Goal: Information Seeking & Learning: Learn about a topic

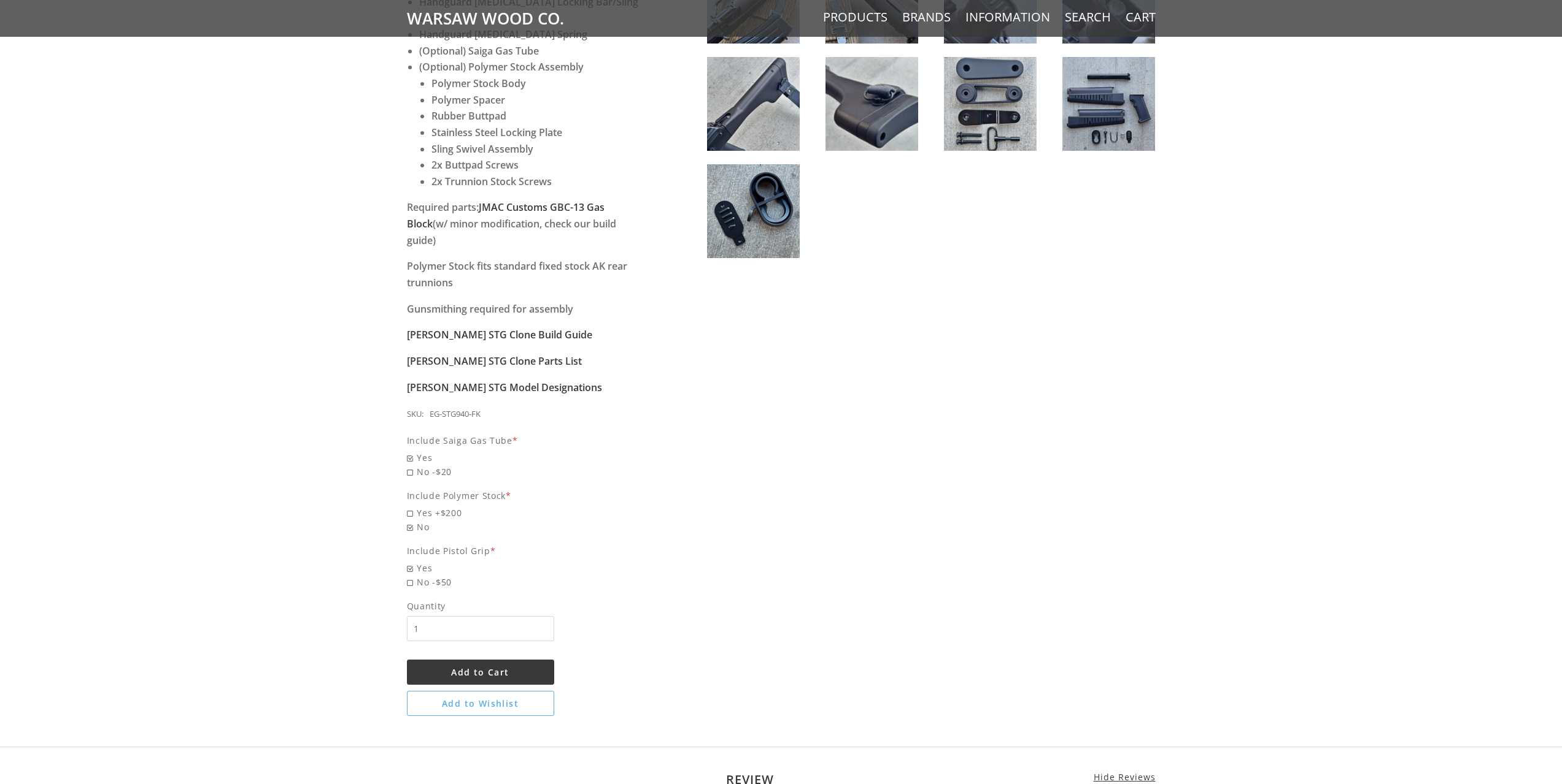
scroll to position [817, 0]
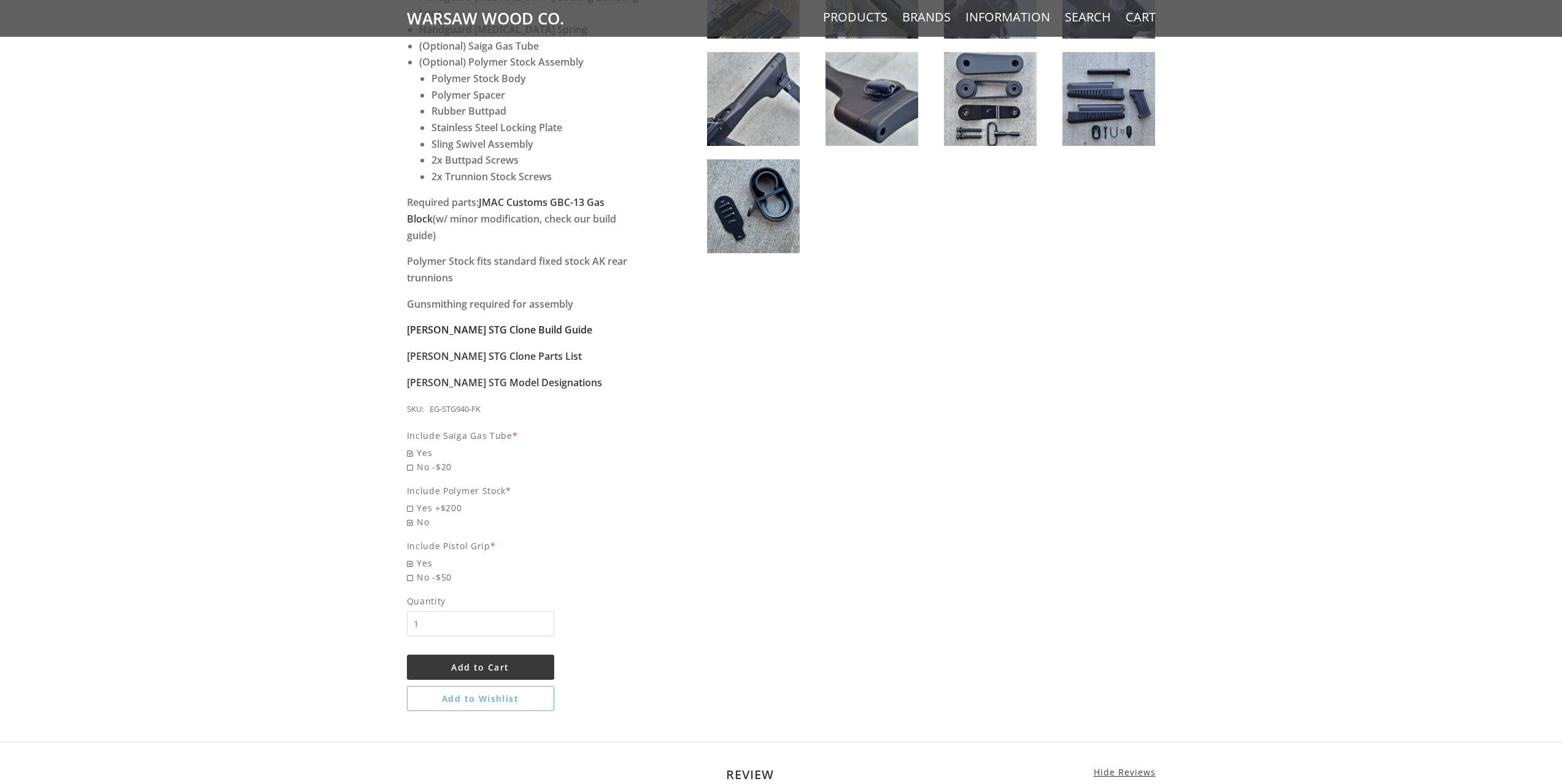
click at [508, 323] on strong "[PERSON_NAME] STG Clone Build Guide" at bounding box center [499, 330] width 185 height 14
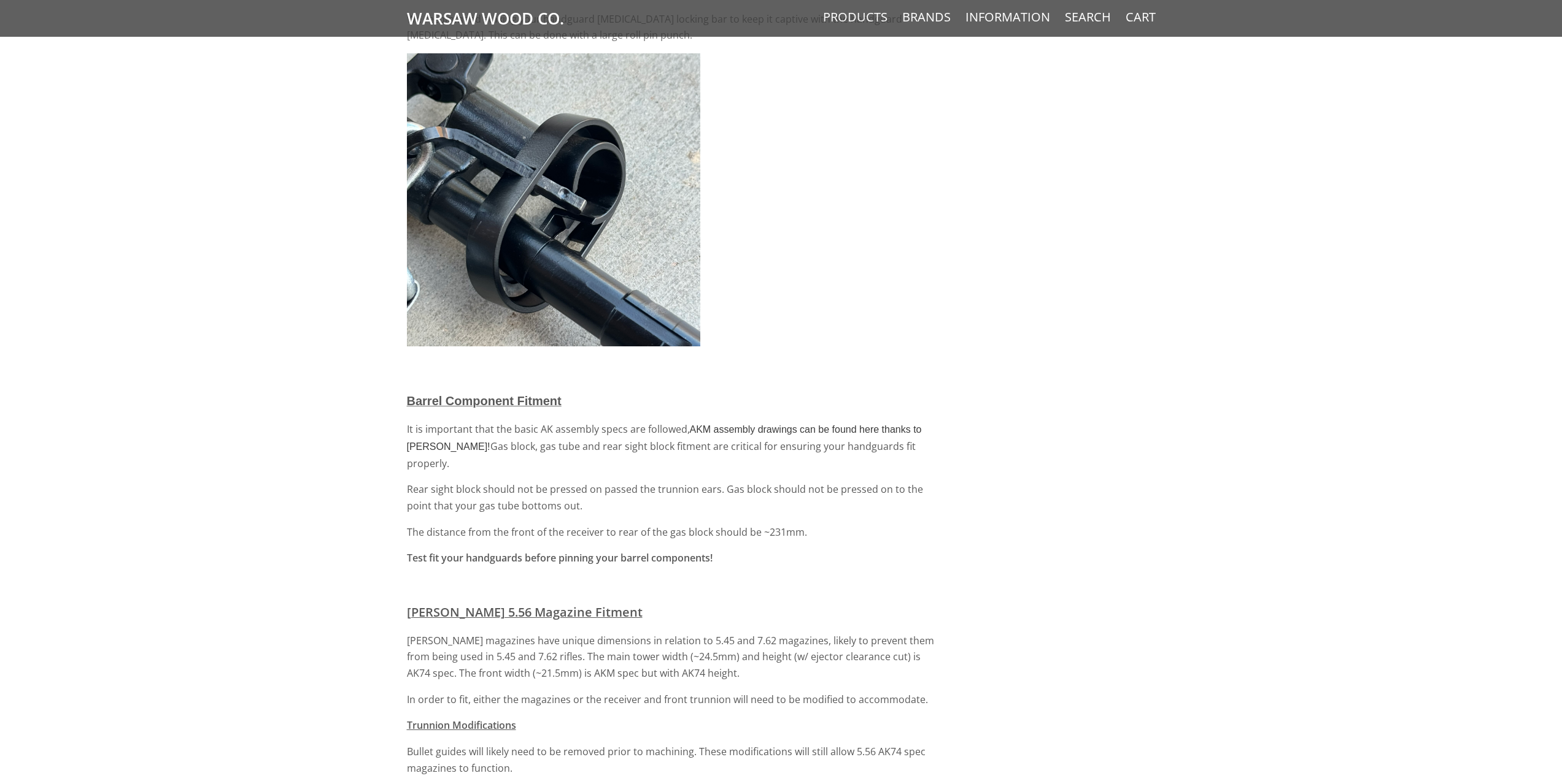
scroll to position [2657, 0]
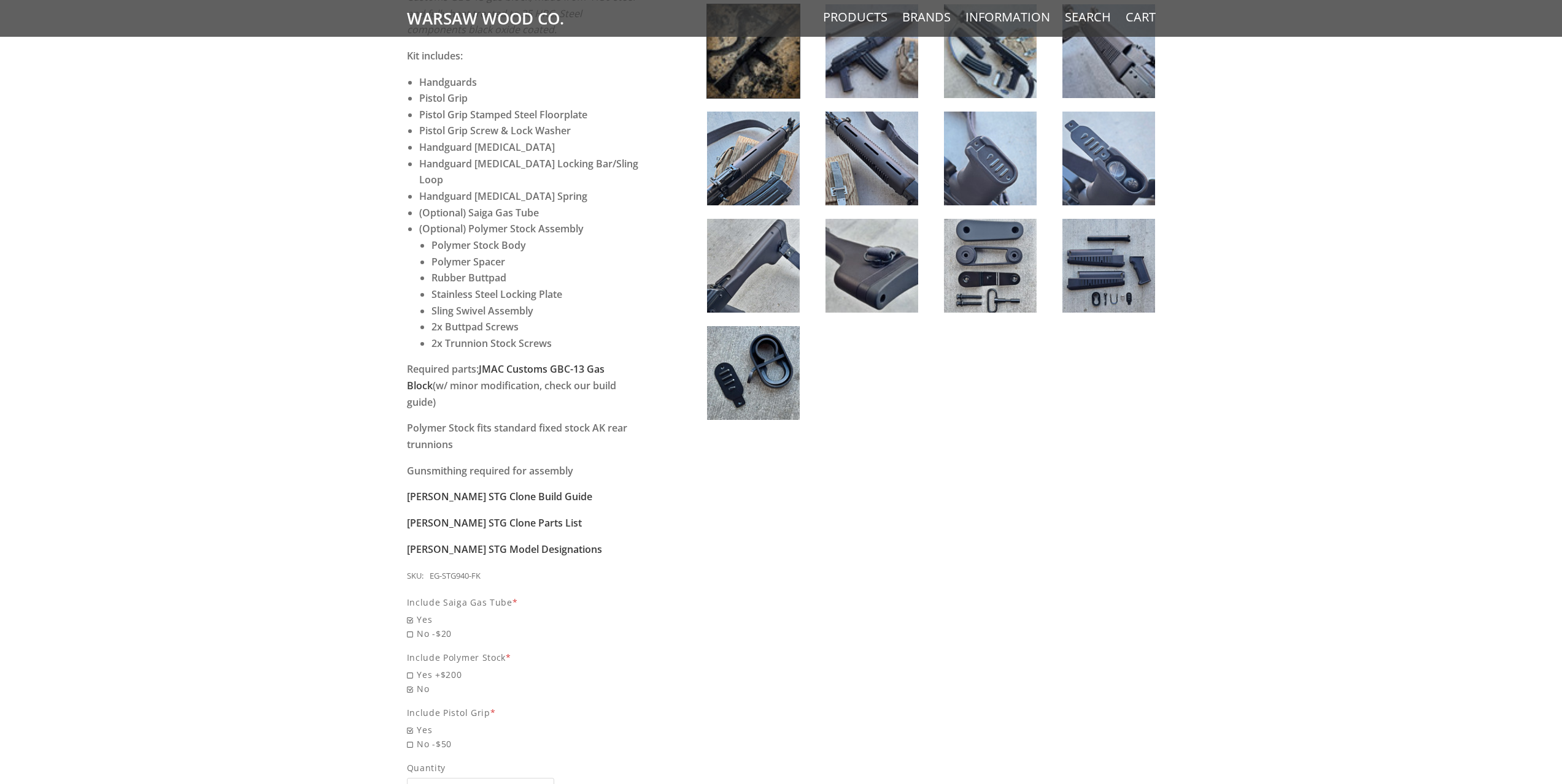
scroll to position [613, 0]
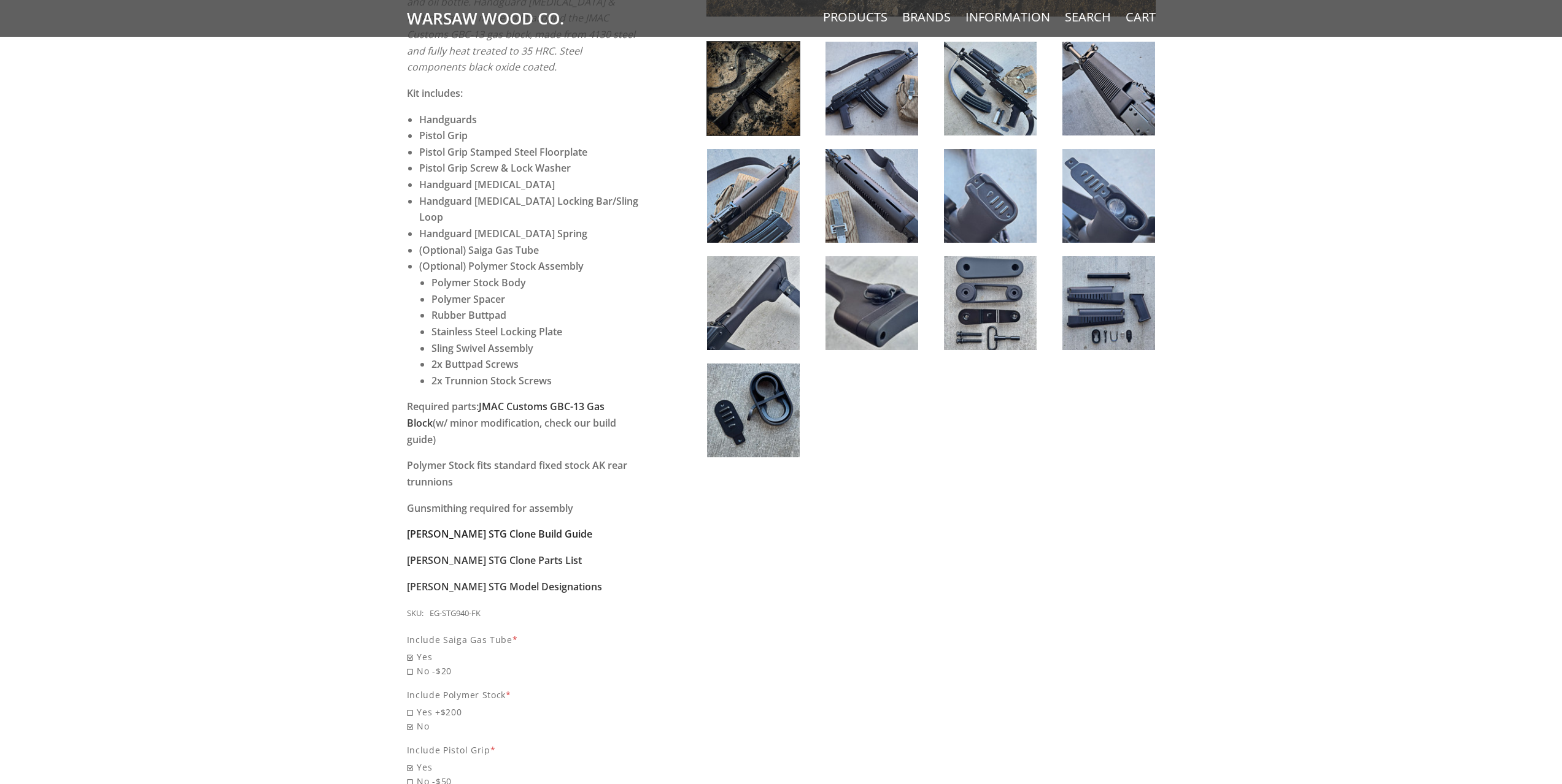
click at [527, 527] on strong "[PERSON_NAME] STG Clone Build Guide" at bounding box center [499, 534] width 185 height 14
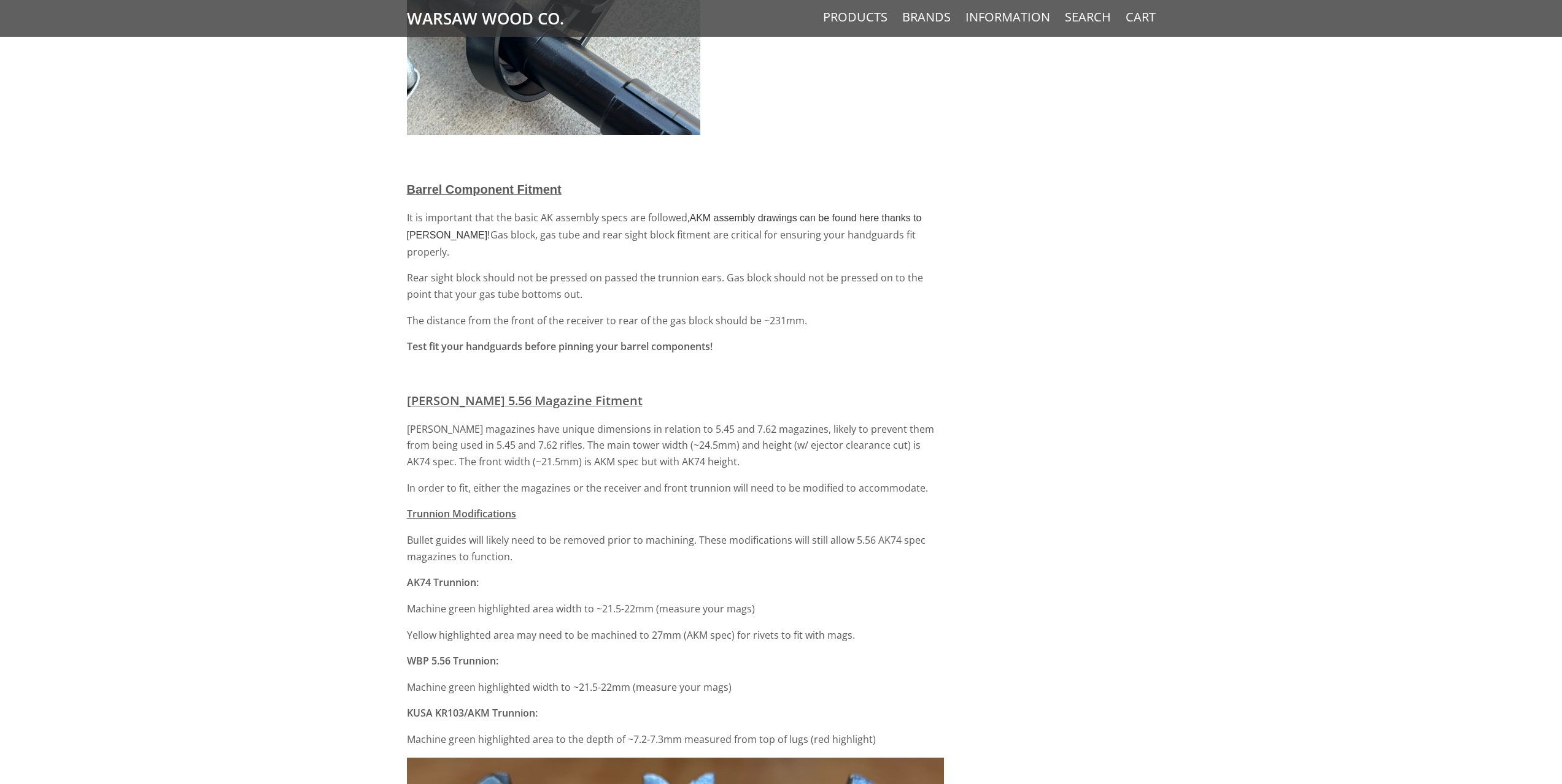
scroll to position [3066, 0]
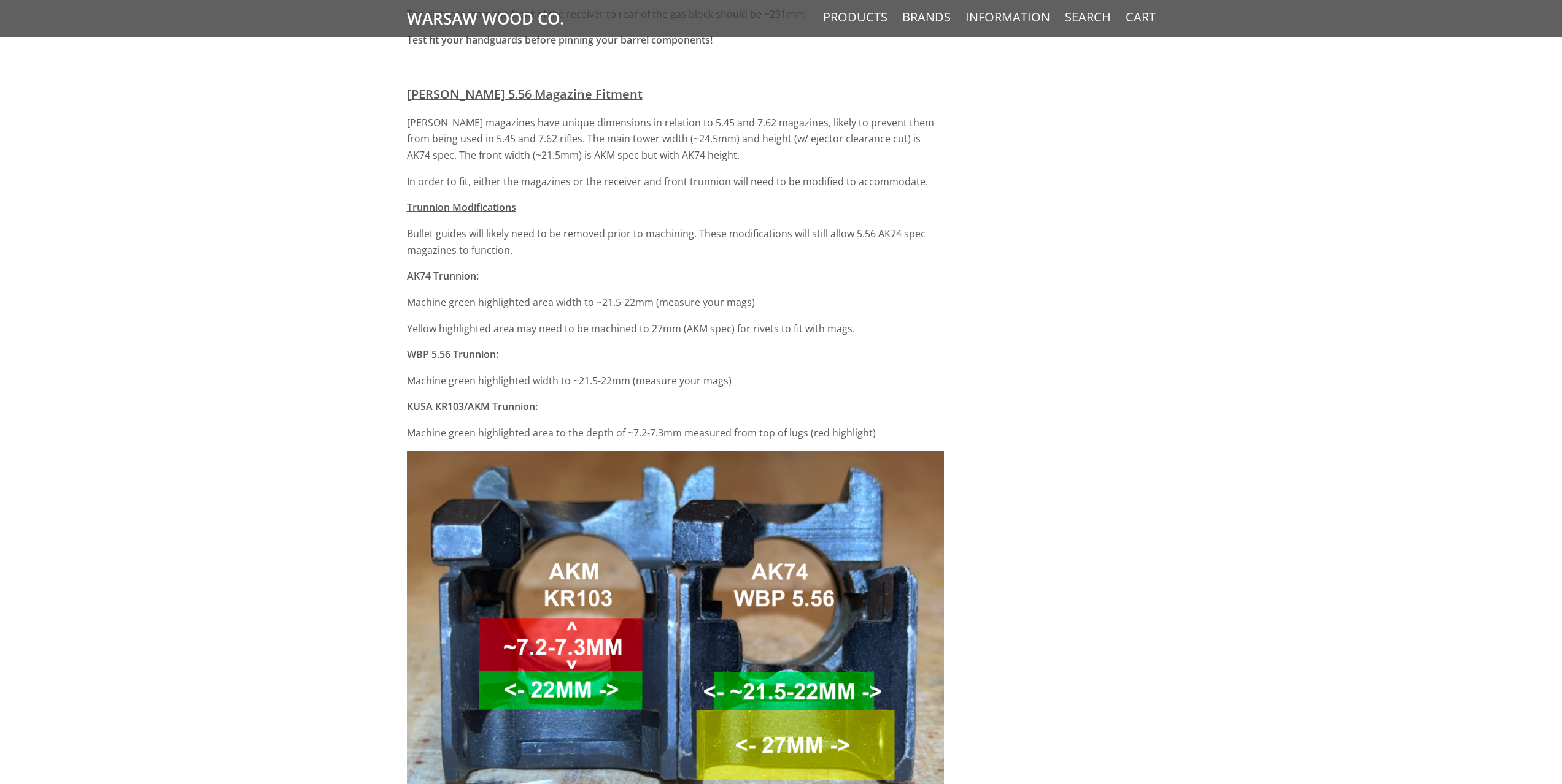
drag, startPoint x: 582, startPoint y: 439, endPoint x: 574, endPoint y: 432, distance: 10.6
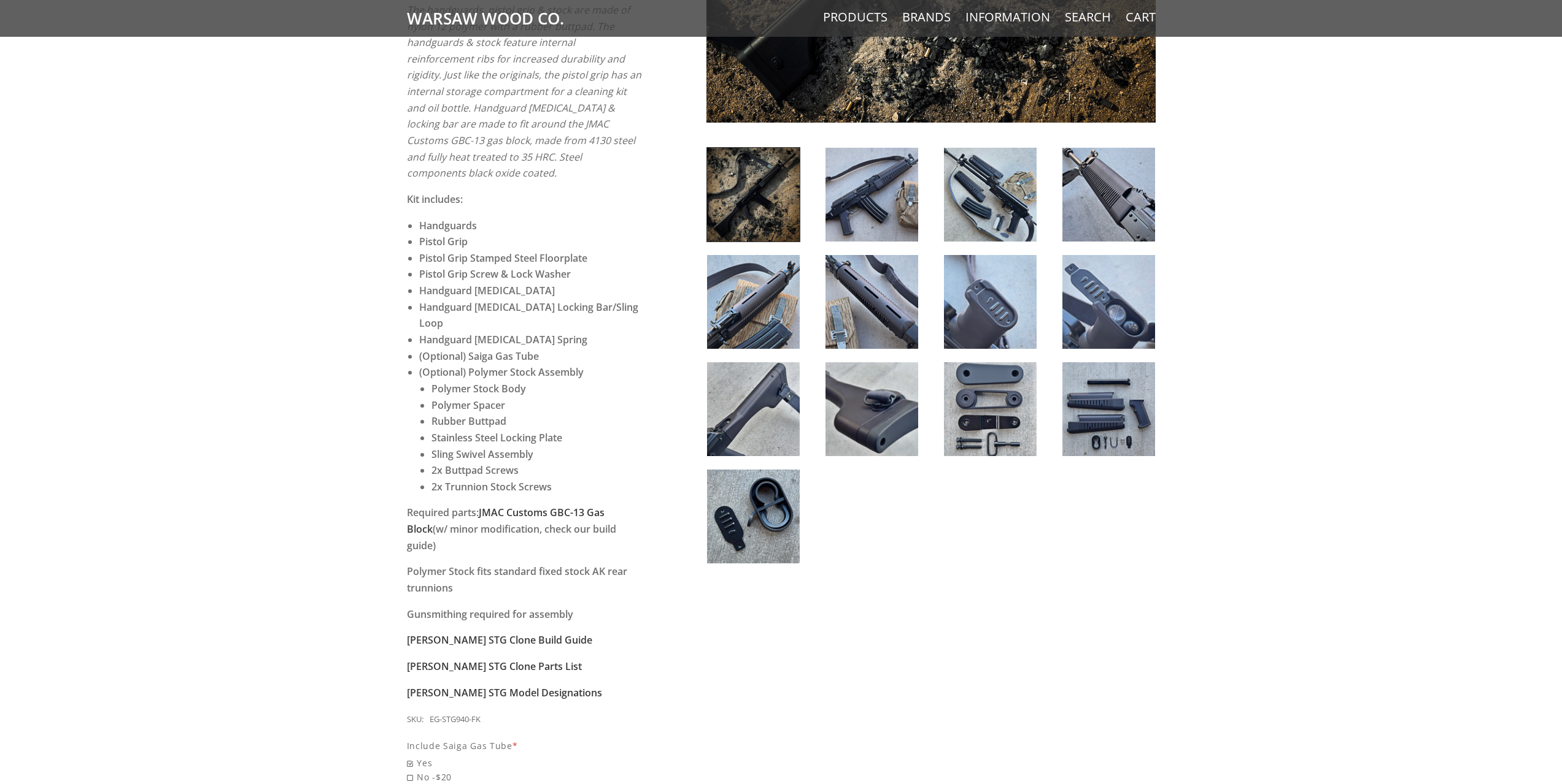
scroll to position [511, 0]
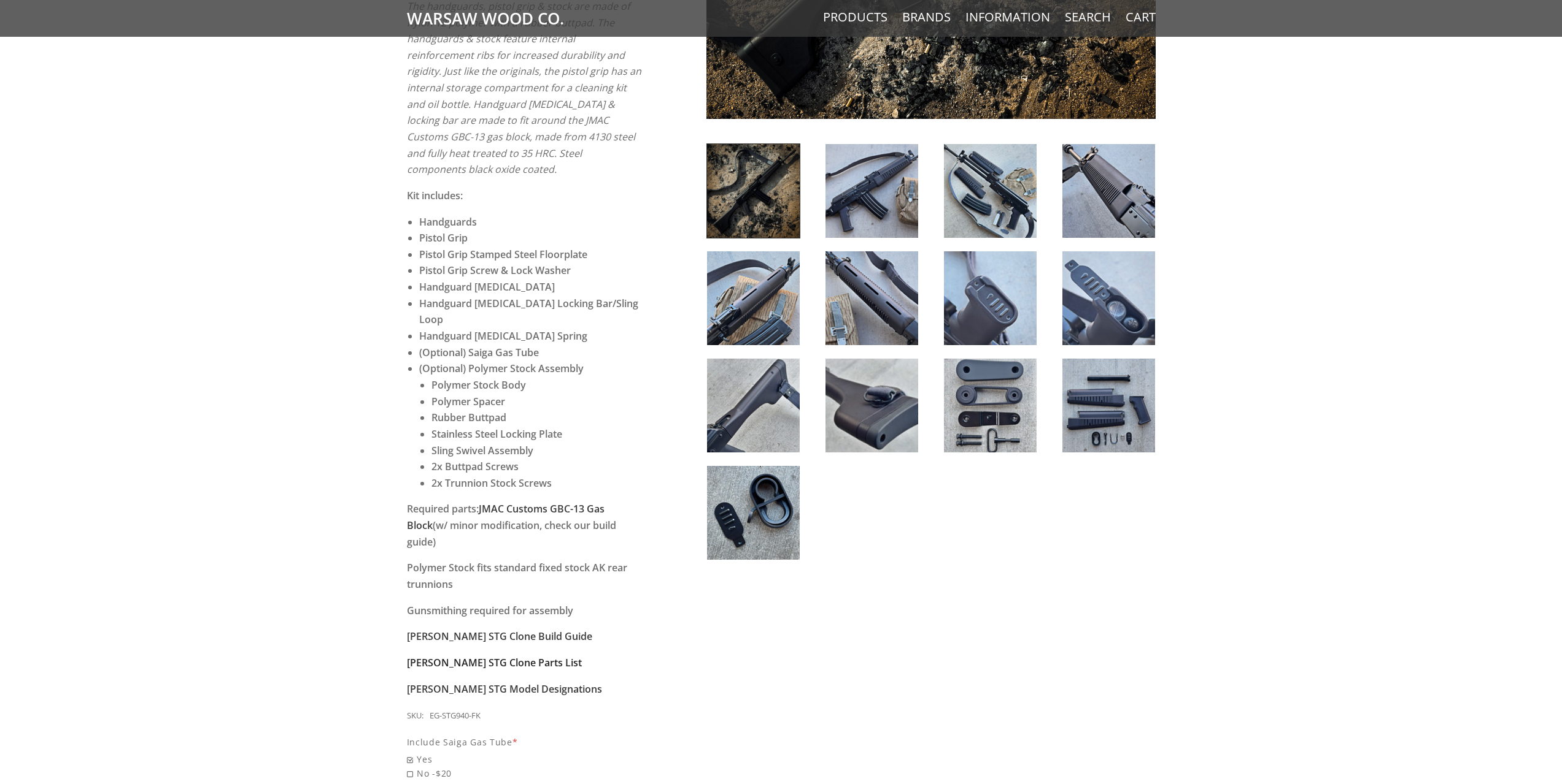
click at [518, 656] on strong "Wieger STG Clone Parts List" at bounding box center [494, 663] width 175 height 14
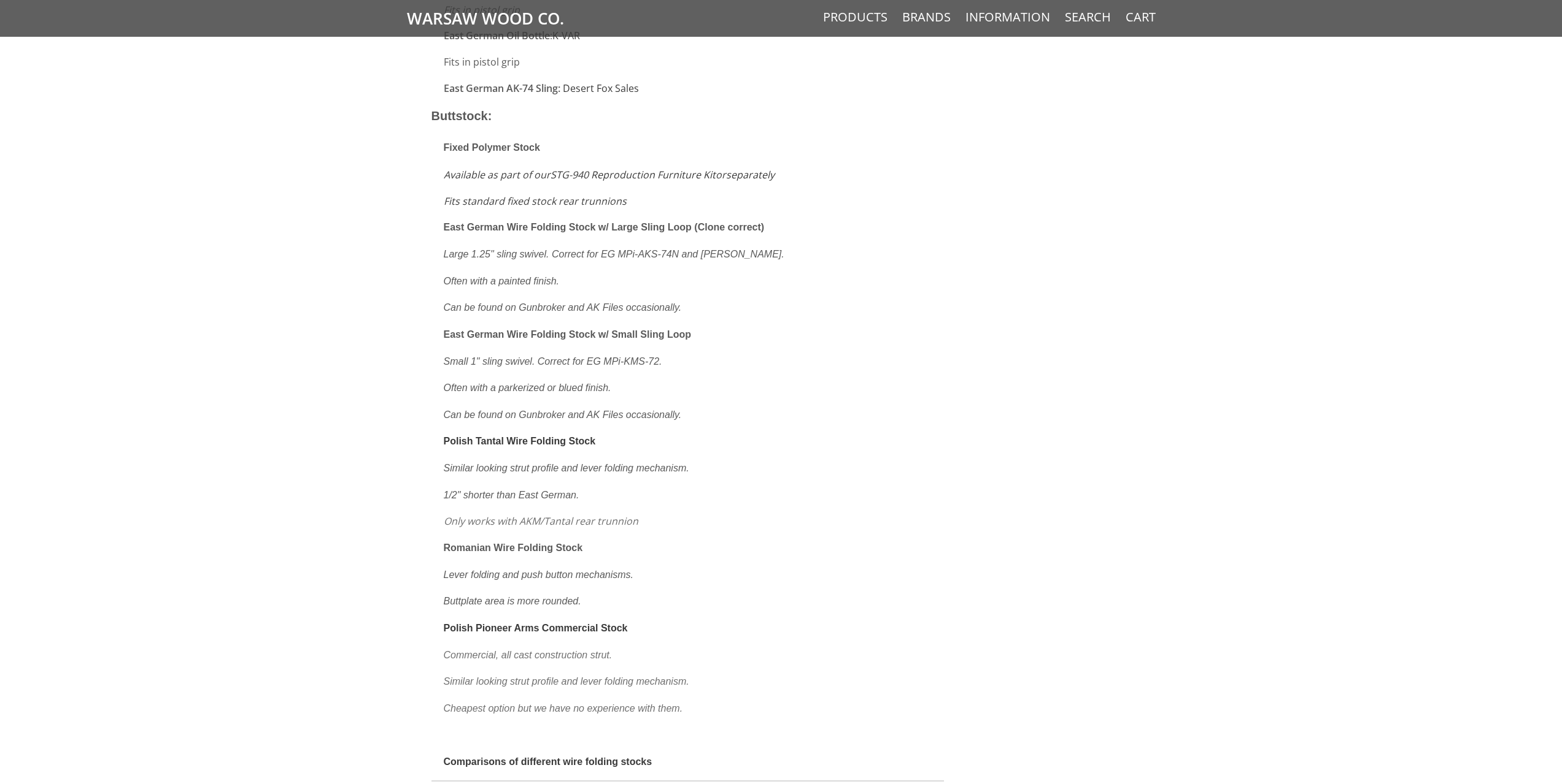
scroll to position [2249, 0]
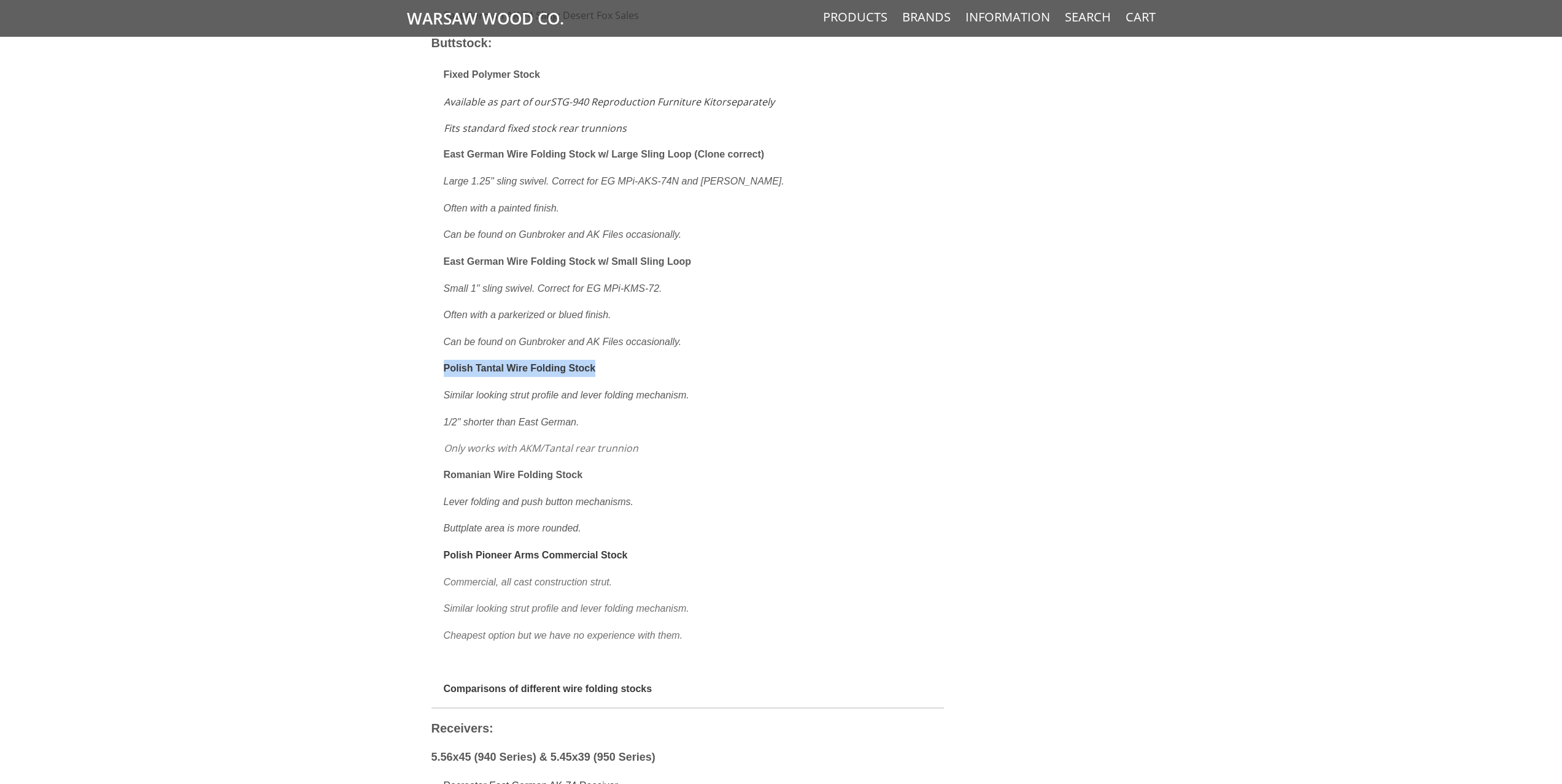
drag, startPoint x: 440, startPoint y: 348, endPoint x: 597, endPoint y: 355, distance: 157.2
copy link "Polish Tantal Wire Folding Stock"
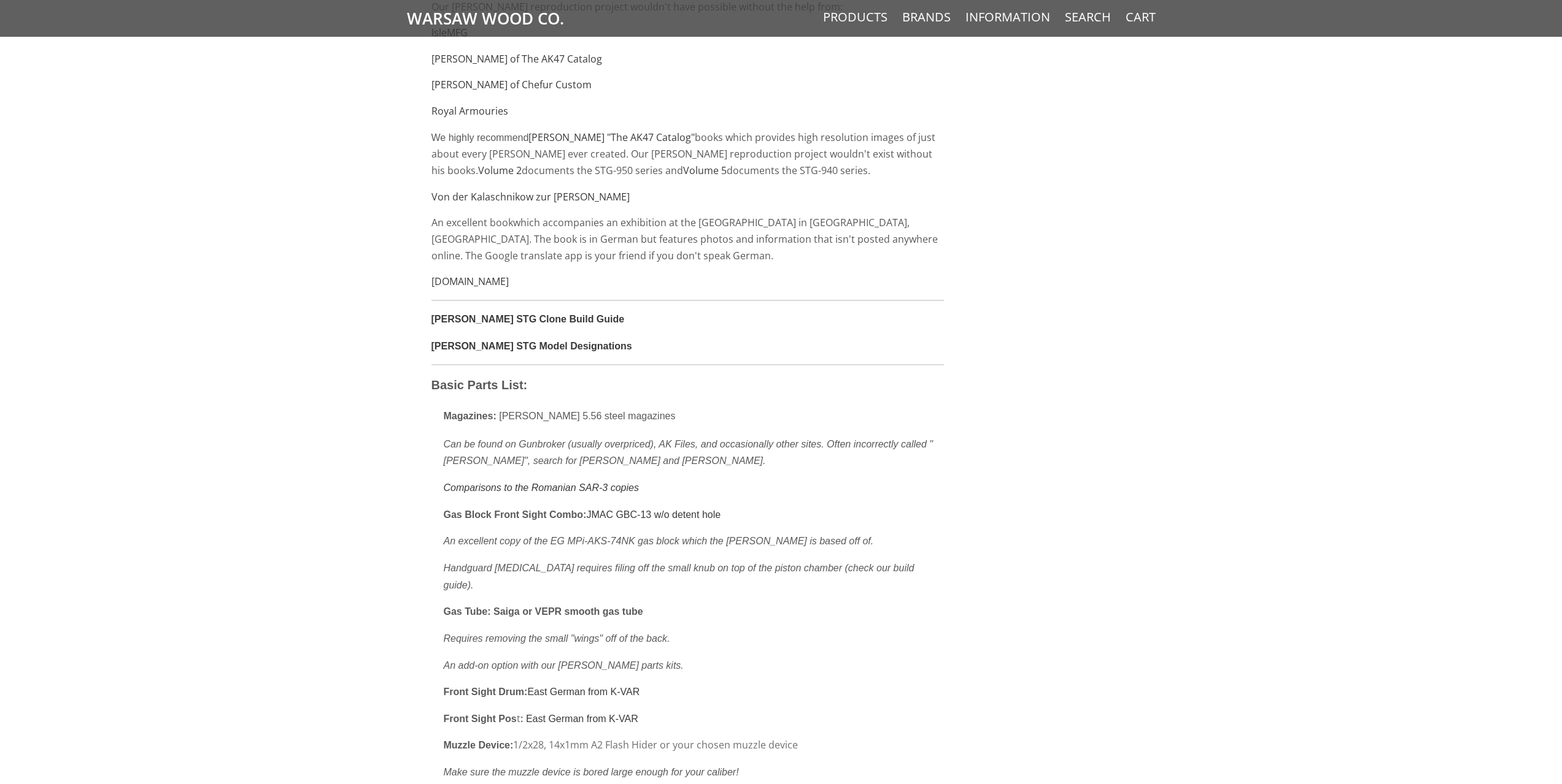
scroll to position [102, 0]
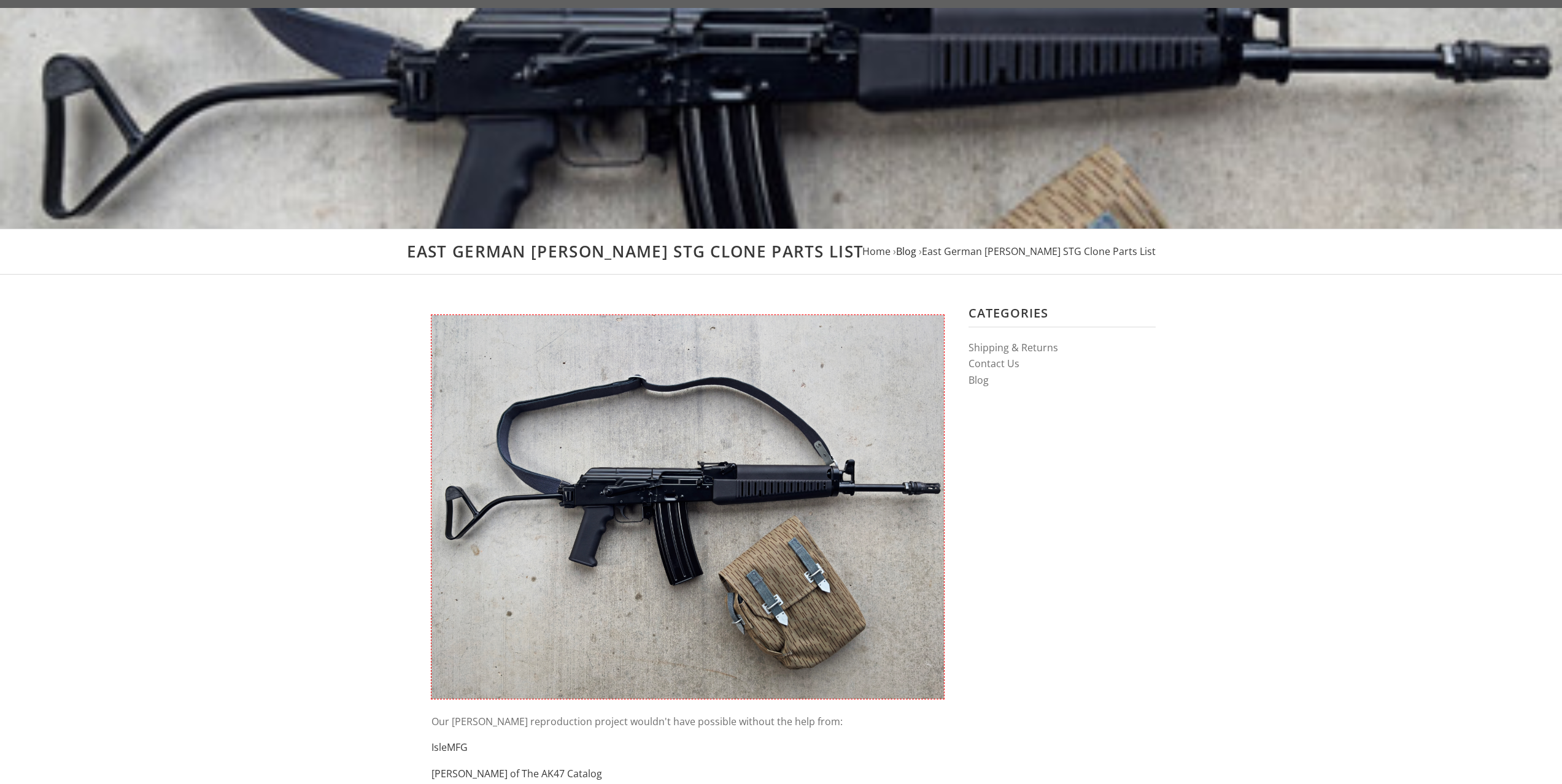
drag, startPoint x: 950, startPoint y: 250, endPoint x: 940, endPoint y: 244, distance: 11.7
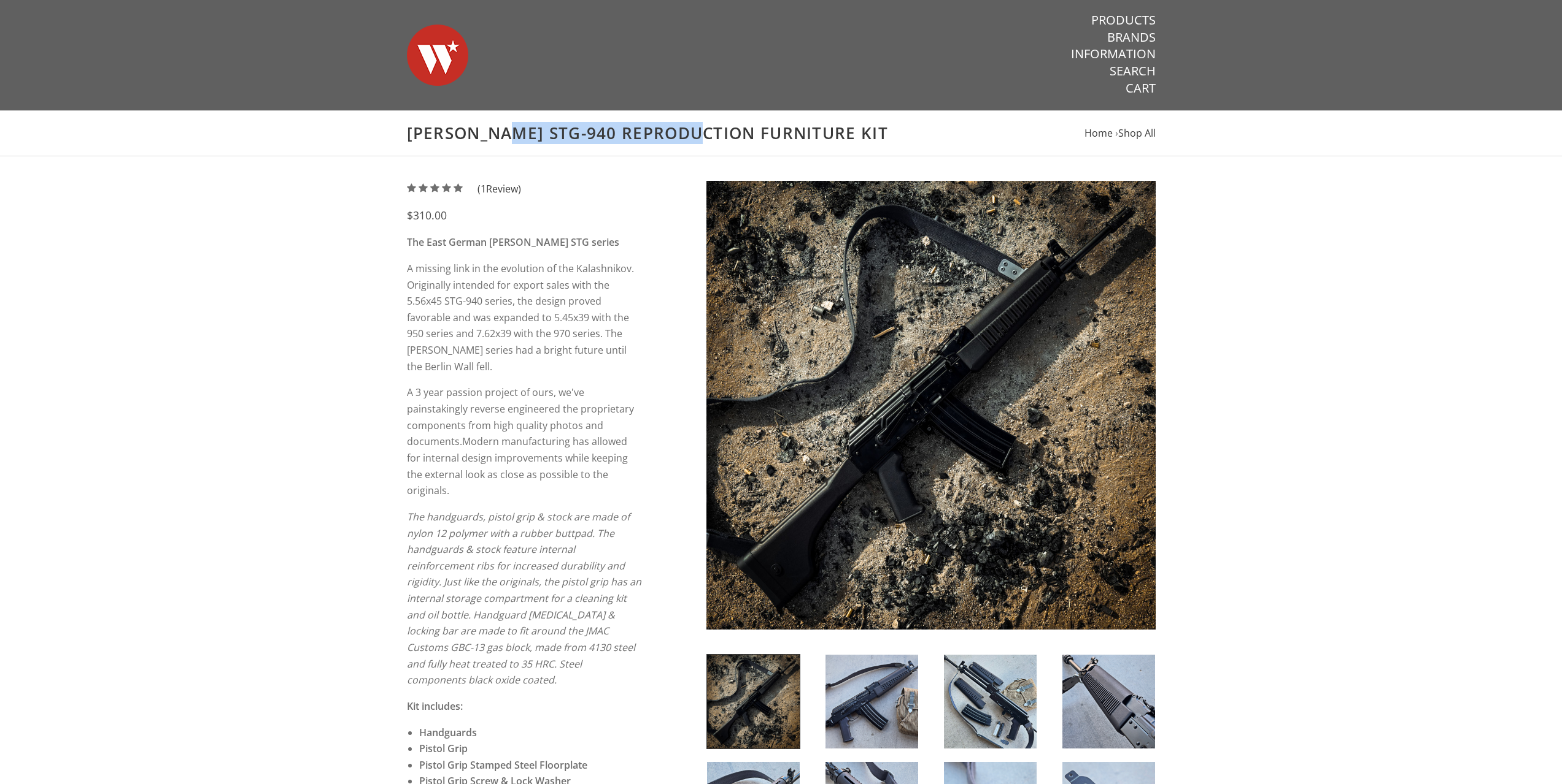
drag, startPoint x: 416, startPoint y: 132, endPoint x: 603, endPoint y: 136, distance: 187.0
click at [603, 136] on h1 "[PERSON_NAME] STG-940 Reproduction Furniture Kit" at bounding box center [781, 133] width 749 height 20
drag, startPoint x: 406, startPoint y: 130, endPoint x: 816, endPoint y: 128, distance: 410.0
click at [816, 128] on header "Wieger STG-940 Reproduction Furniture Kit Home › Shop All" at bounding box center [781, 133] width 773 height 20
copy h1 "[PERSON_NAME] STG-940 Reproduction Furniture Kit"
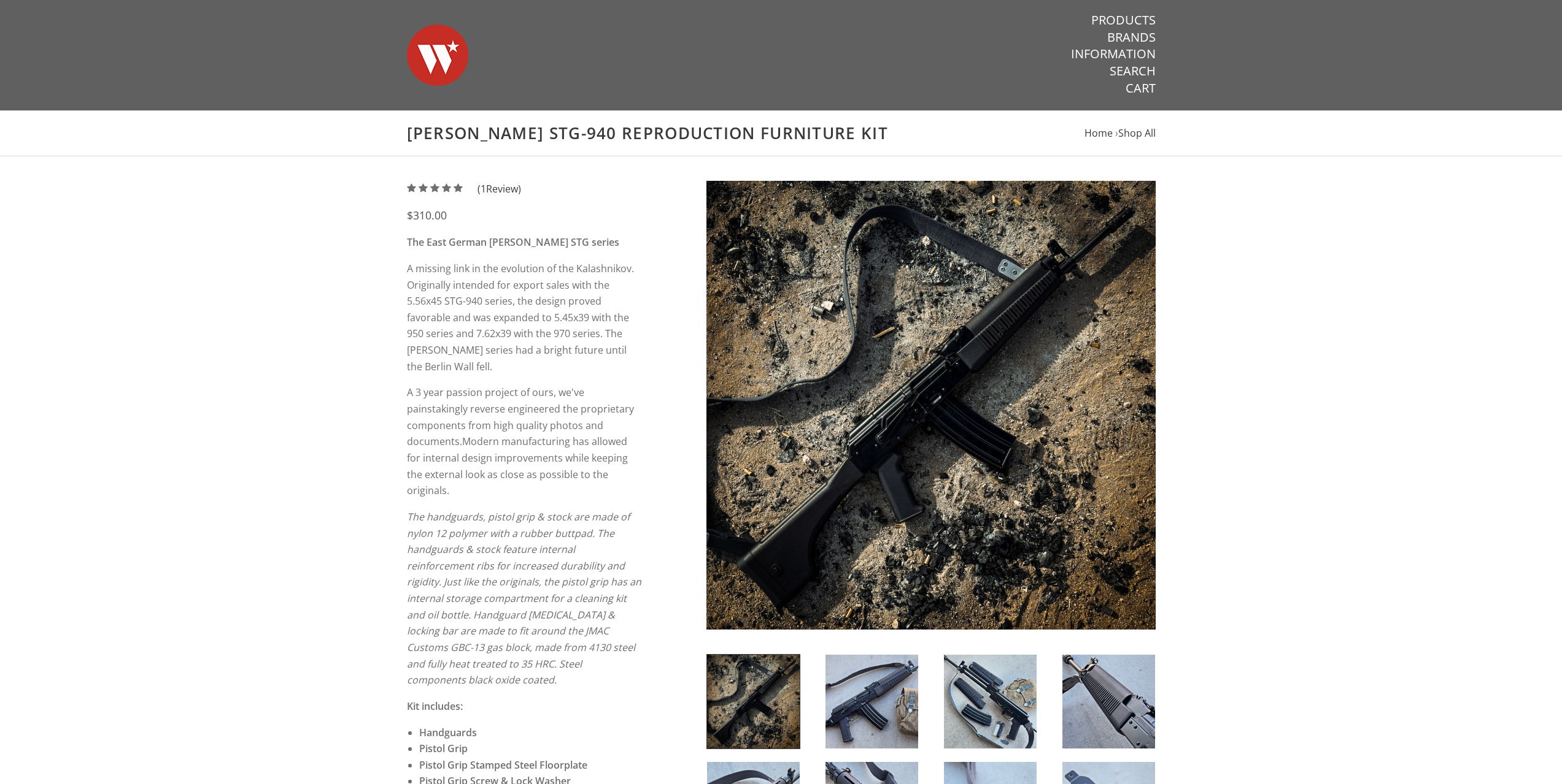
click at [992, 100] on nav "Products Brands Information Search Cart" at bounding box center [1045, 55] width 219 height 109
click at [1092, 47] on link "Information" at bounding box center [1112, 54] width 85 height 16
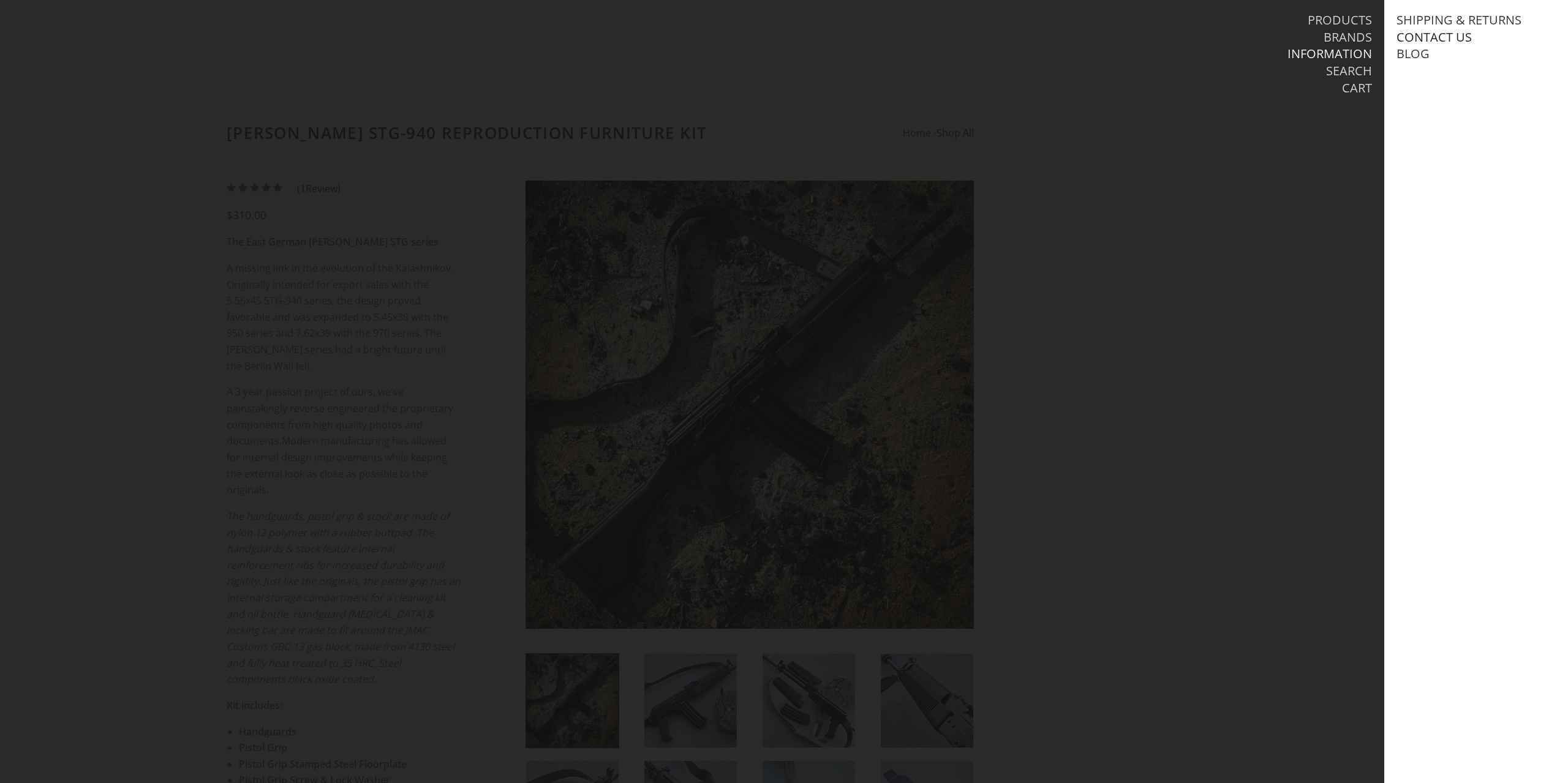
click at [1430, 34] on link "Contact Us" at bounding box center [1434, 37] width 75 height 16
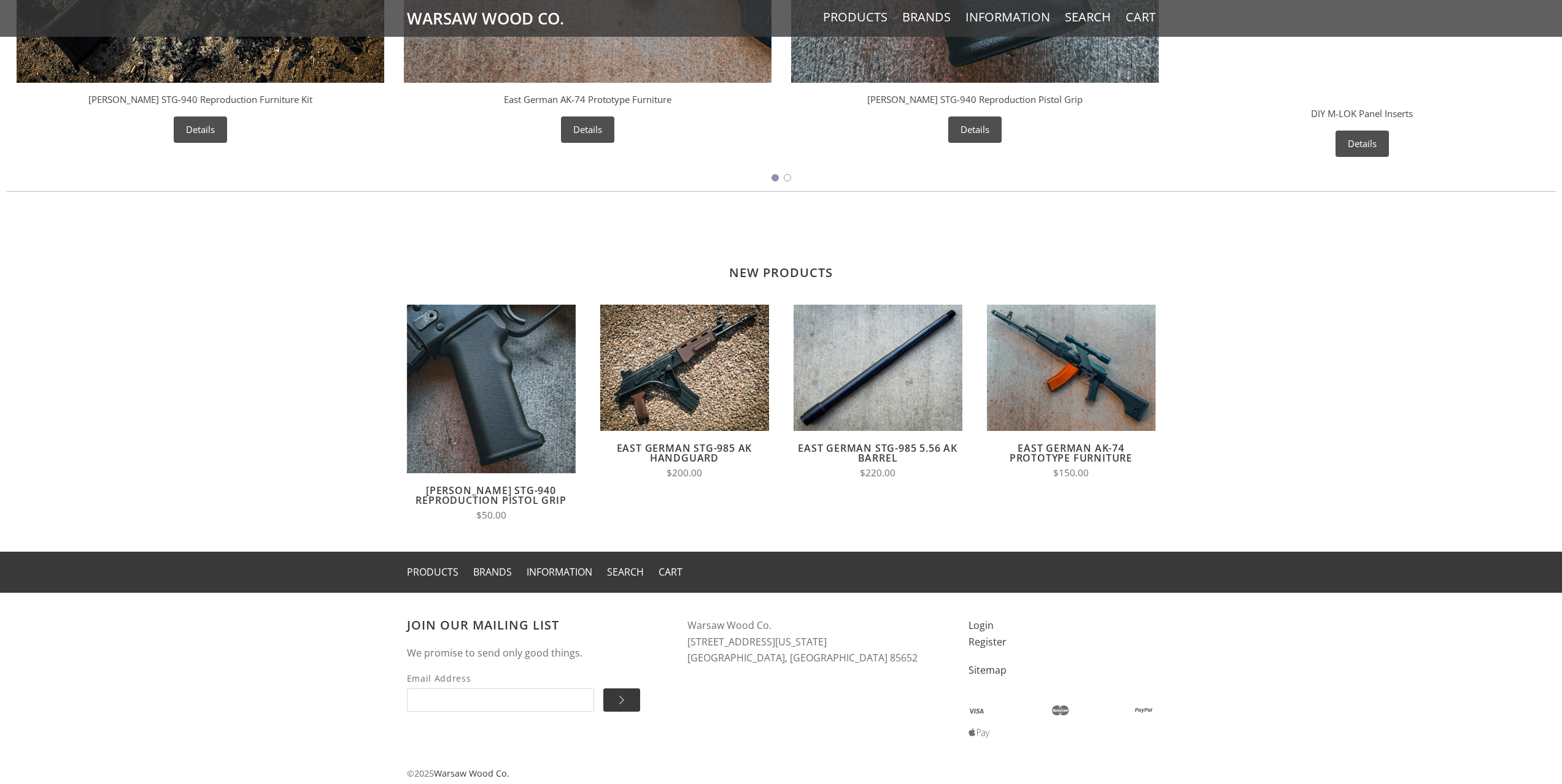
scroll to position [877, 0]
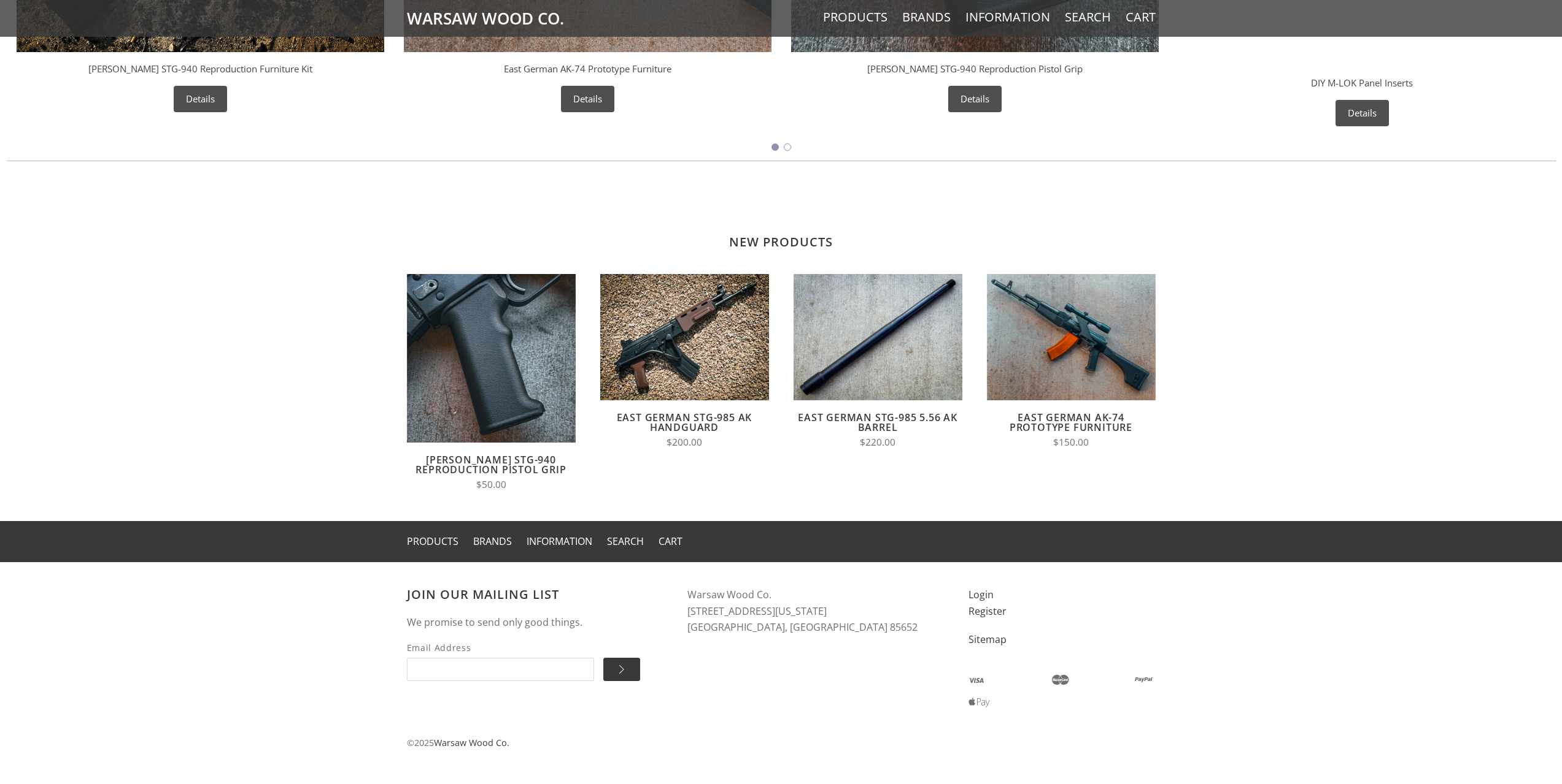
click at [701, 420] on link "East German STG-985 AK Handguard" at bounding box center [684, 422] width 136 height 23
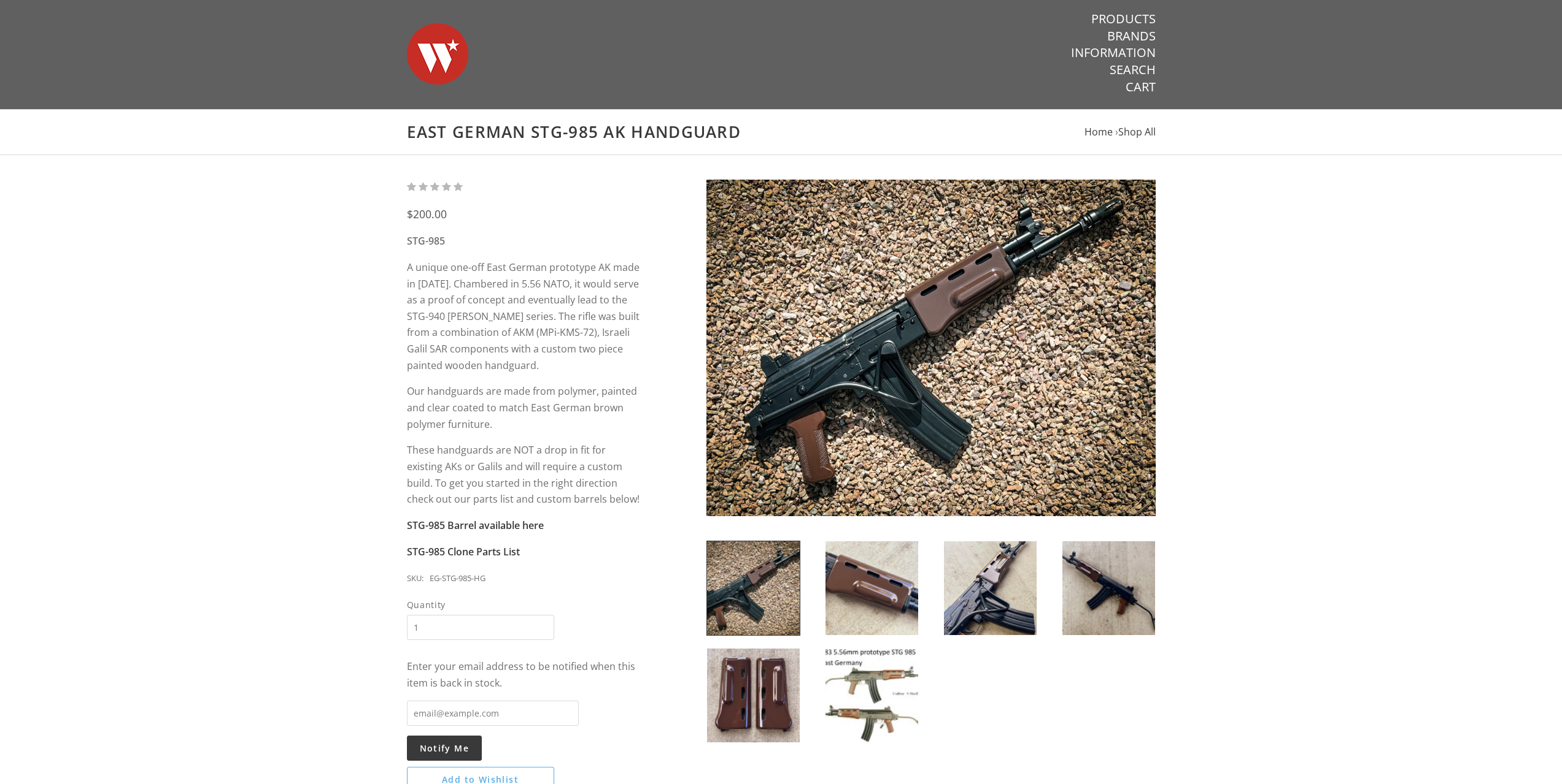
scroll to position [102, 0]
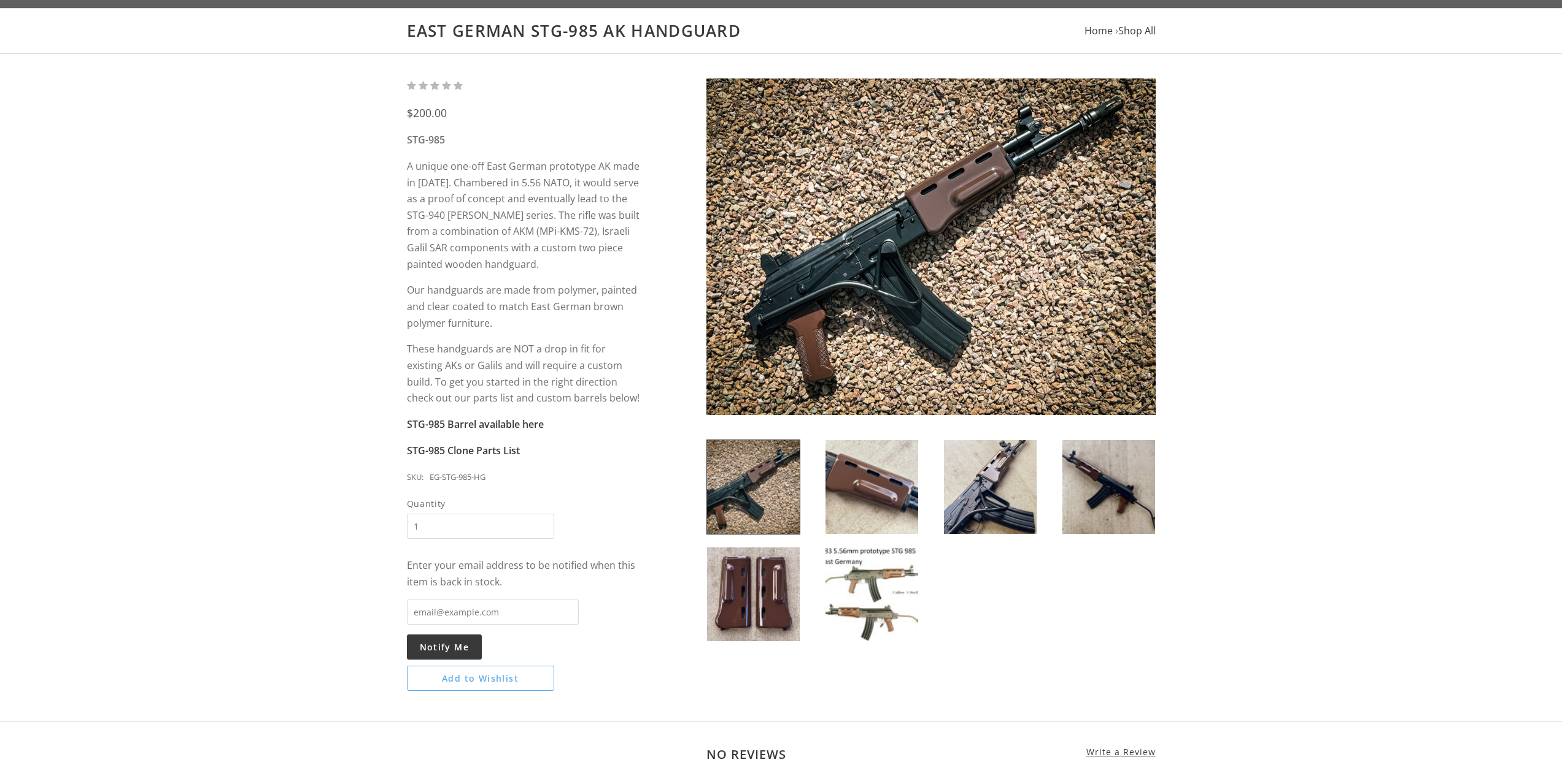
click at [1023, 137] on img at bounding box center [930, 247] width 449 height 337
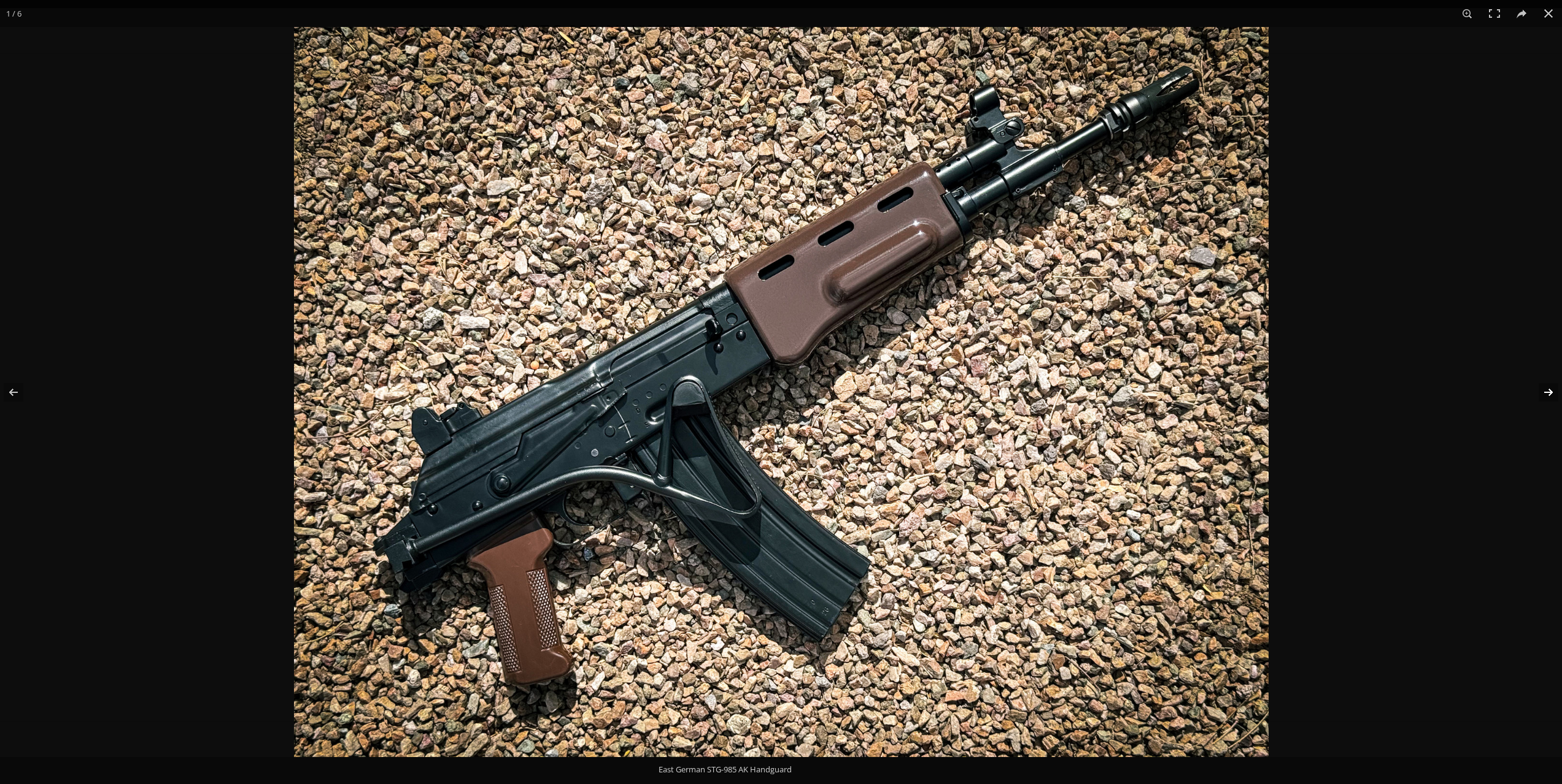
click at [1554, 391] on button at bounding box center [1540, 392] width 43 height 61
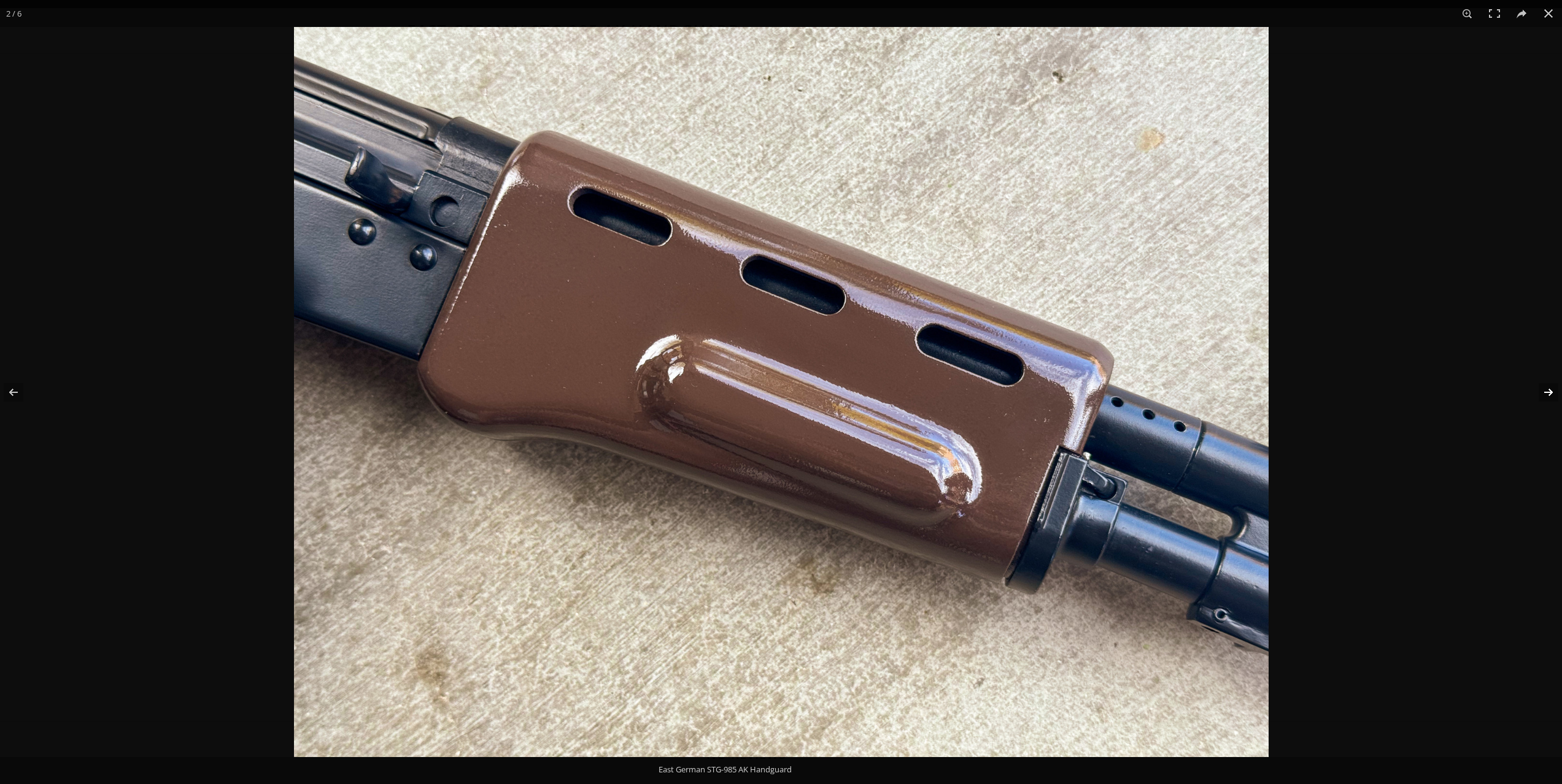
click at [1554, 391] on button at bounding box center [1540, 392] width 43 height 61
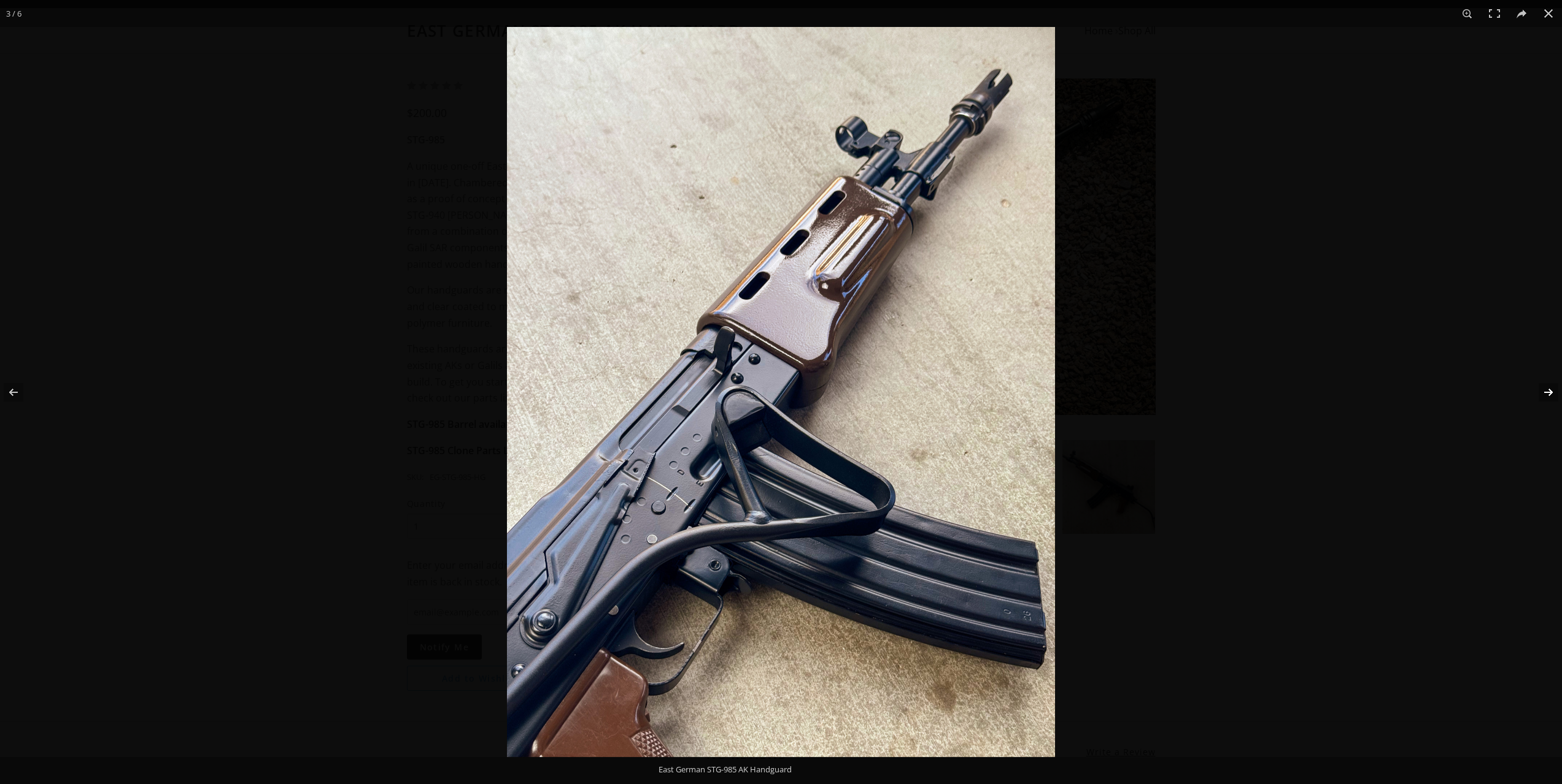
click at [1554, 390] on button at bounding box center [1540, 392] width 43 height 61
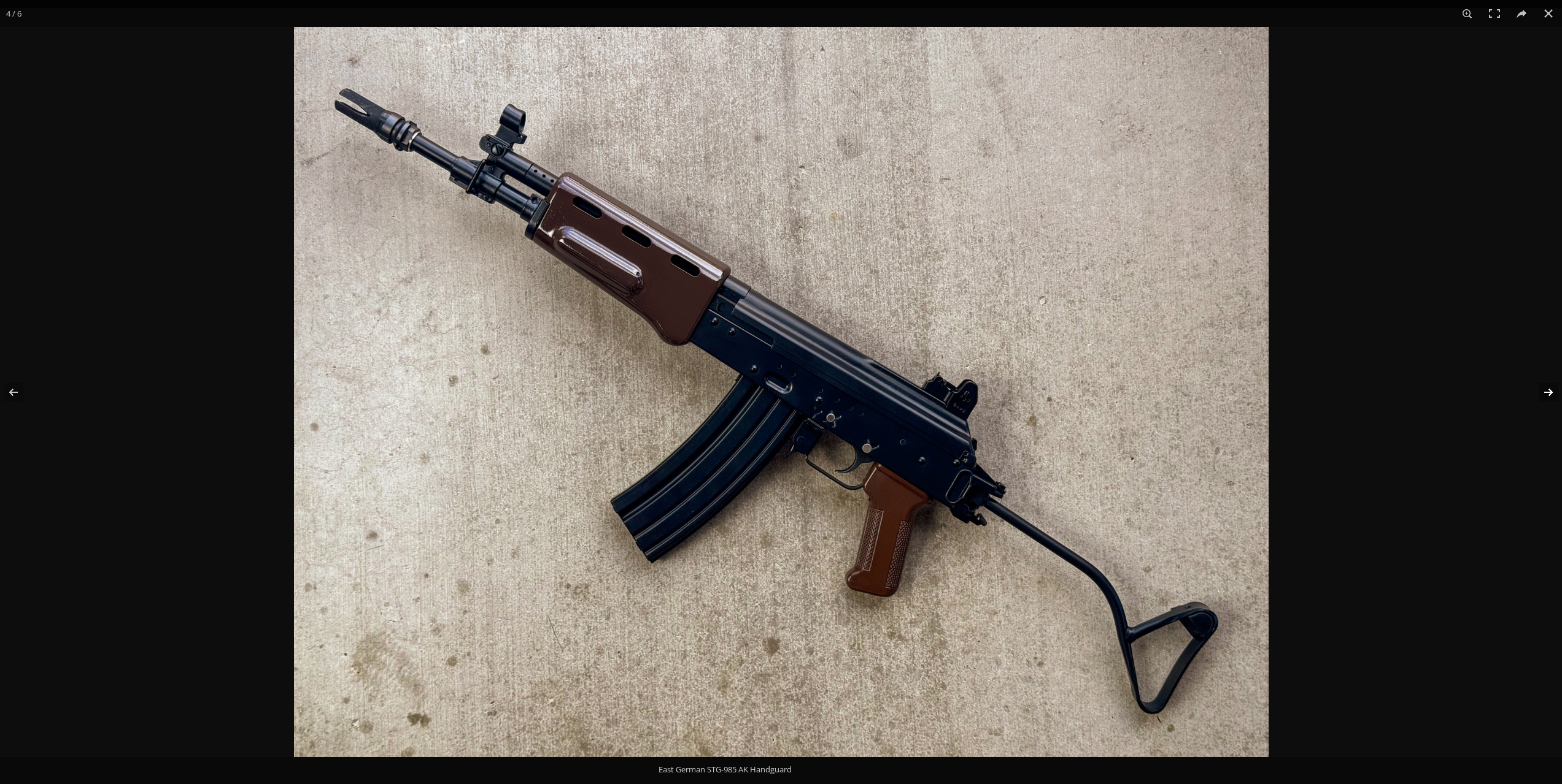
click at [1554, 390] on button at bounding box center [1540, 392] width 43 height 61
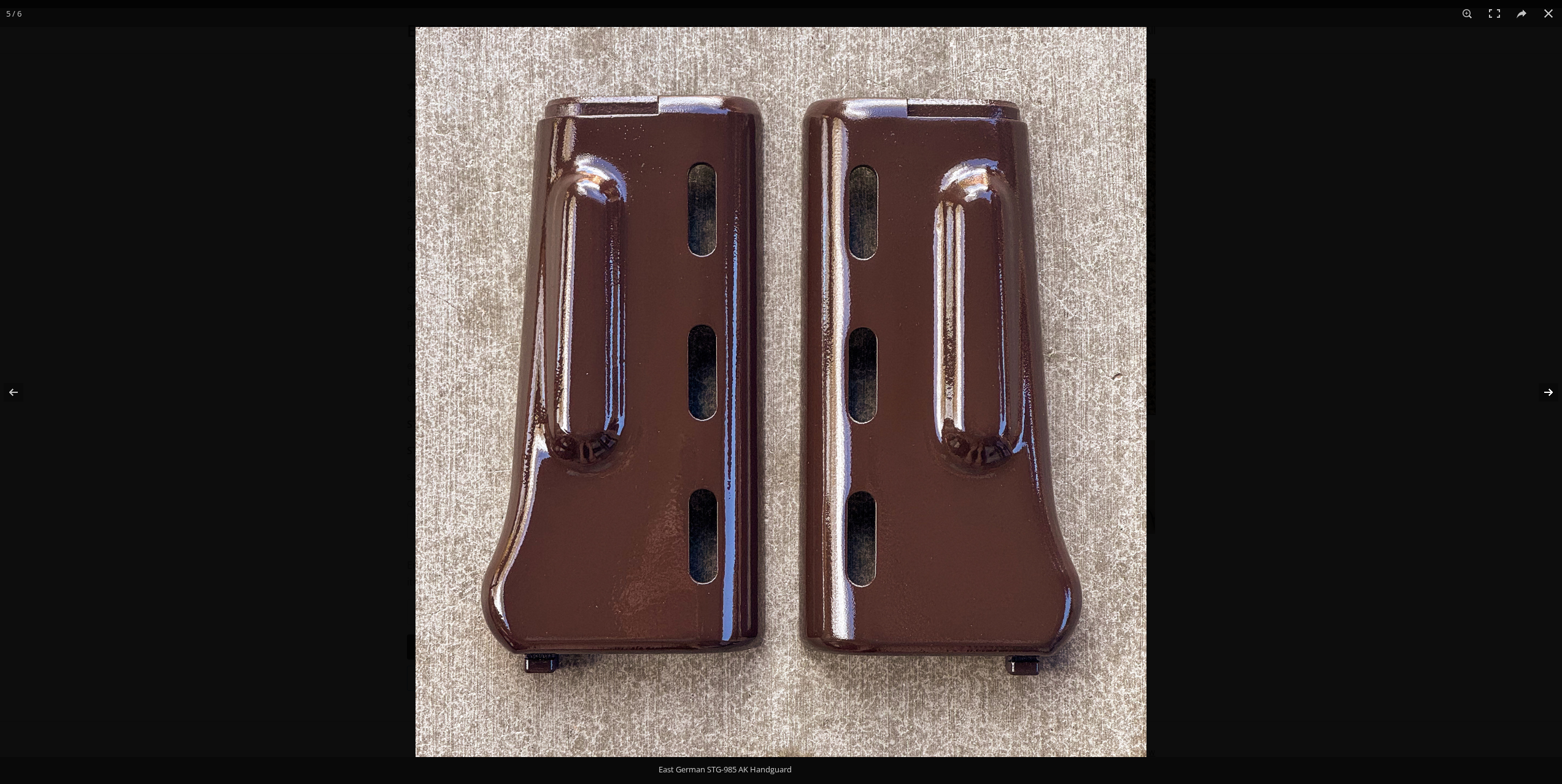
click at [1555, 389] on button at bounding box center [1540, 392] width 43 height 61
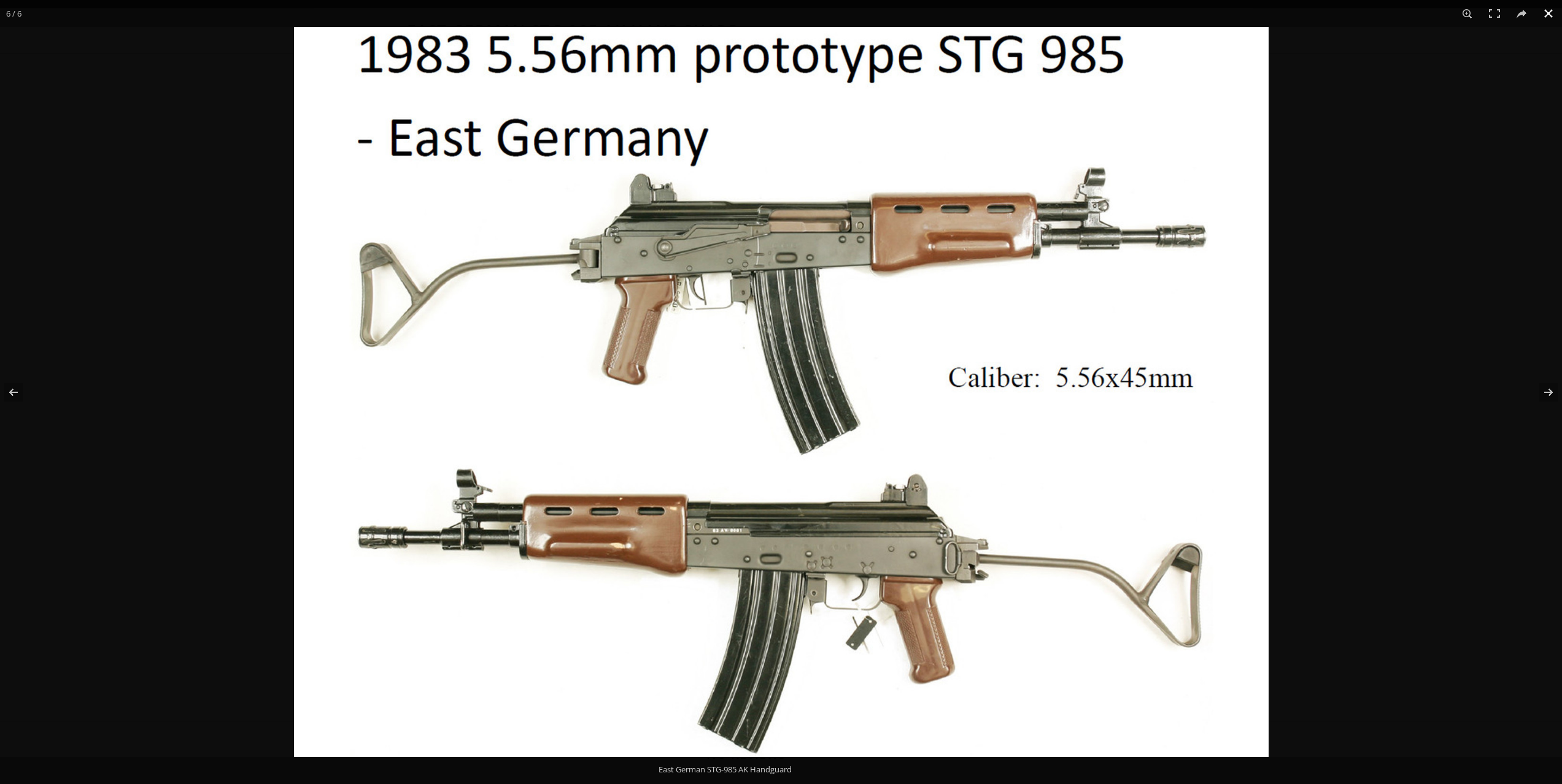
click at [1491, 320] on div at bounding box center [1075, 419] width 1562 height 784
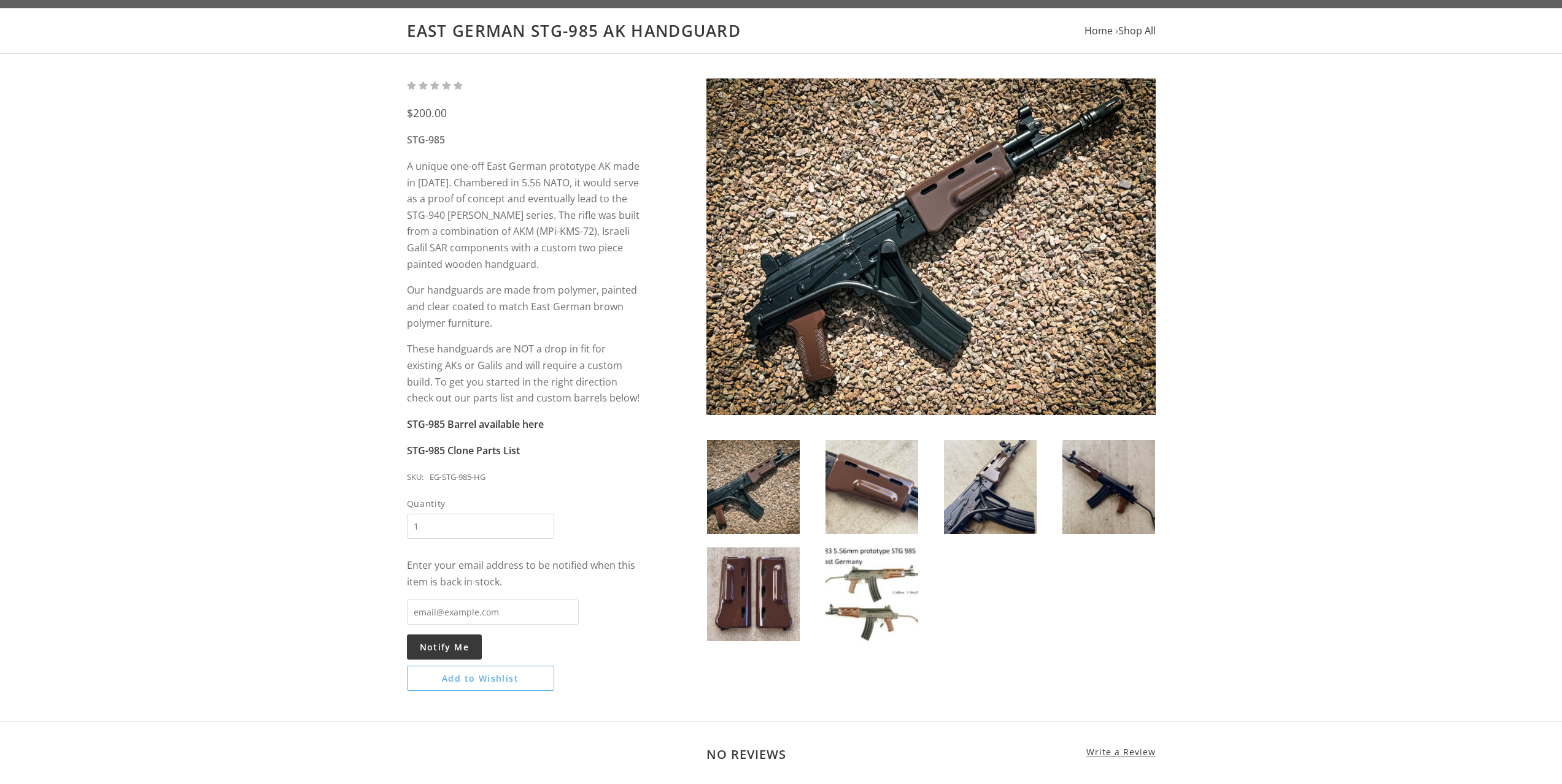
drag, startPoint x: 1479, startPoint y: 319, endPoint x: 1472, endPoint y: 316, distance: 7.6
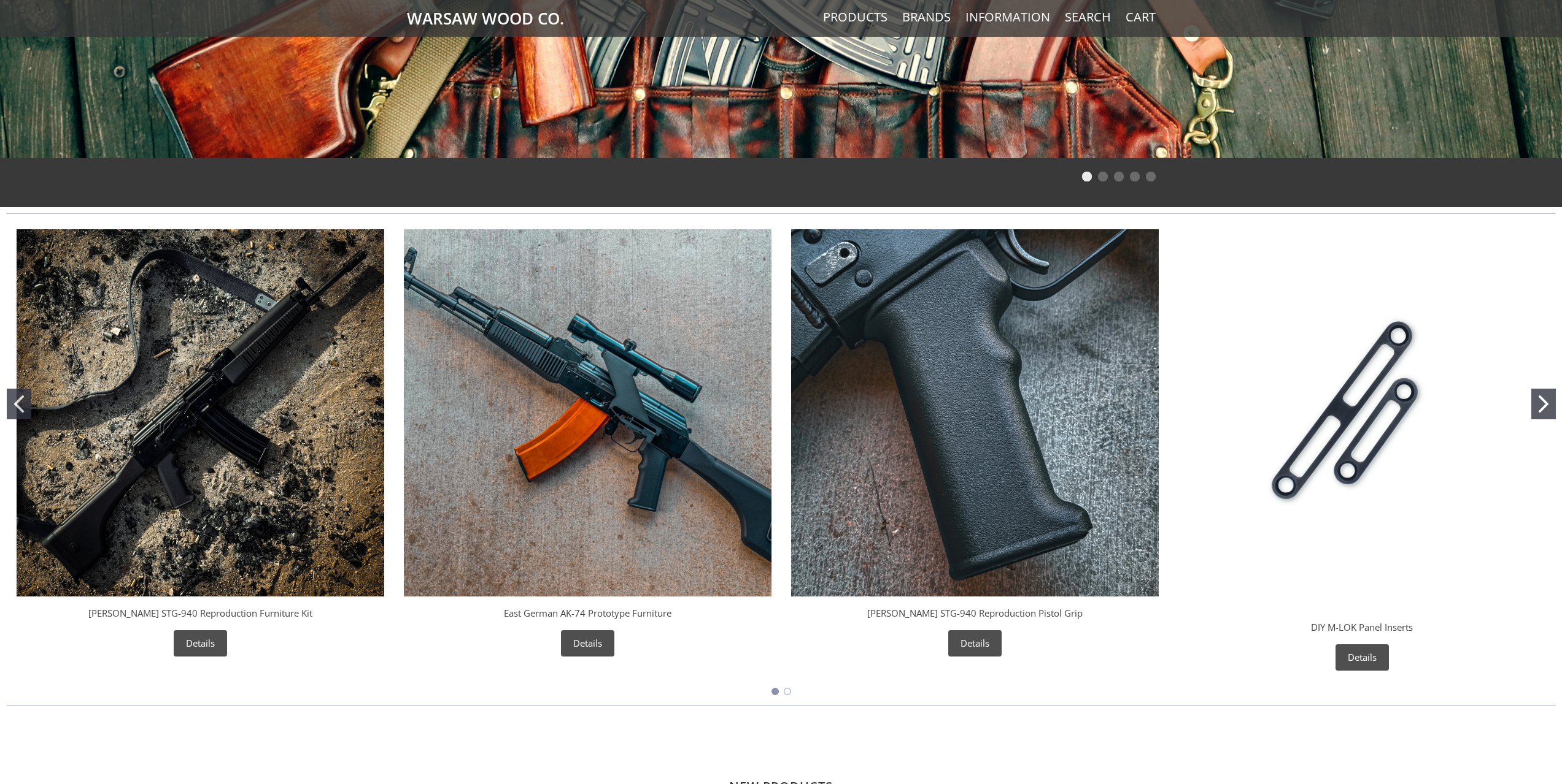
scroll to position [264, 0]
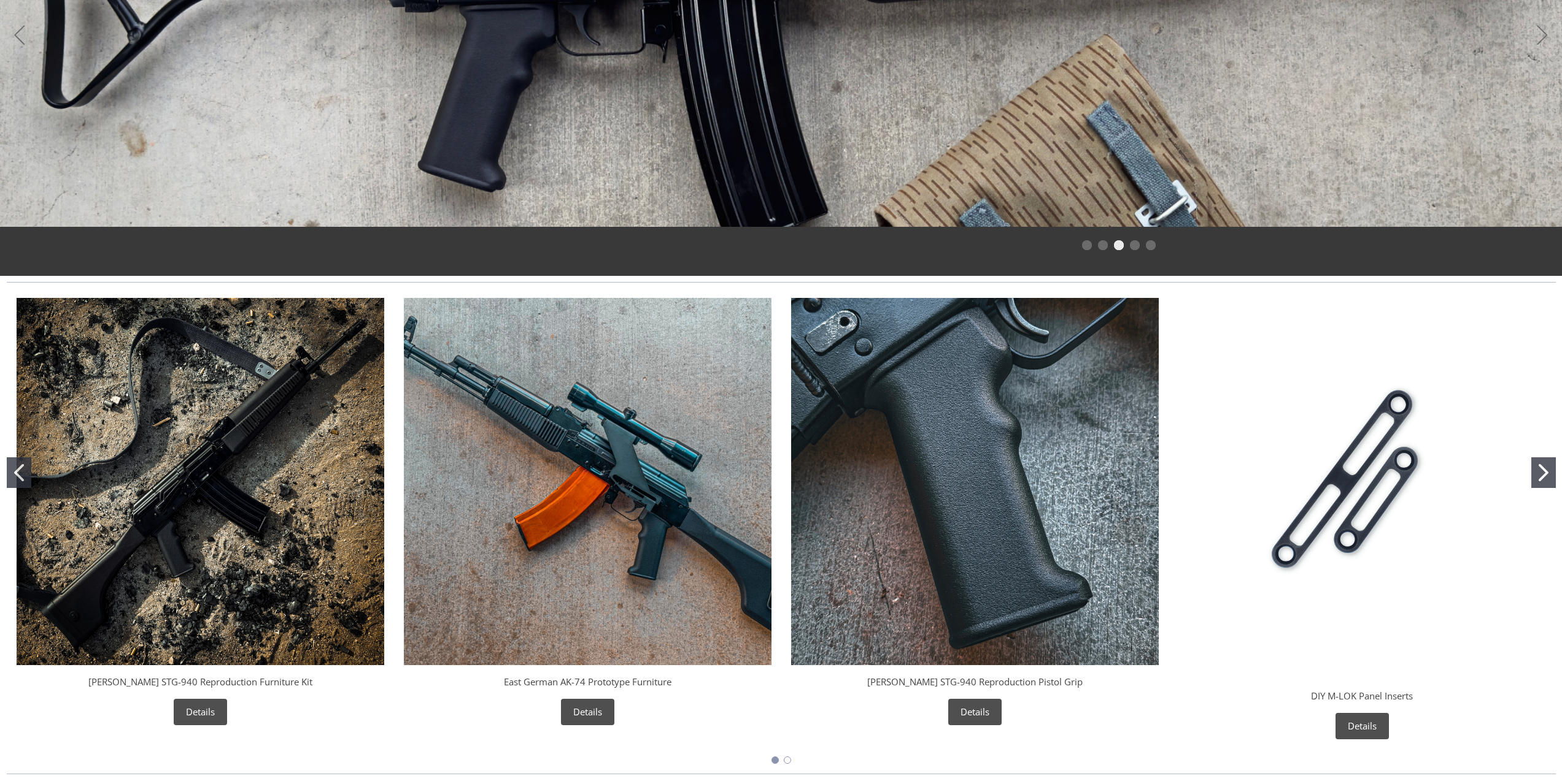
click at [637, 686] on link "East German AK-74 Prototype Furniture" at bounding box center [587, 682] width 167 height 12
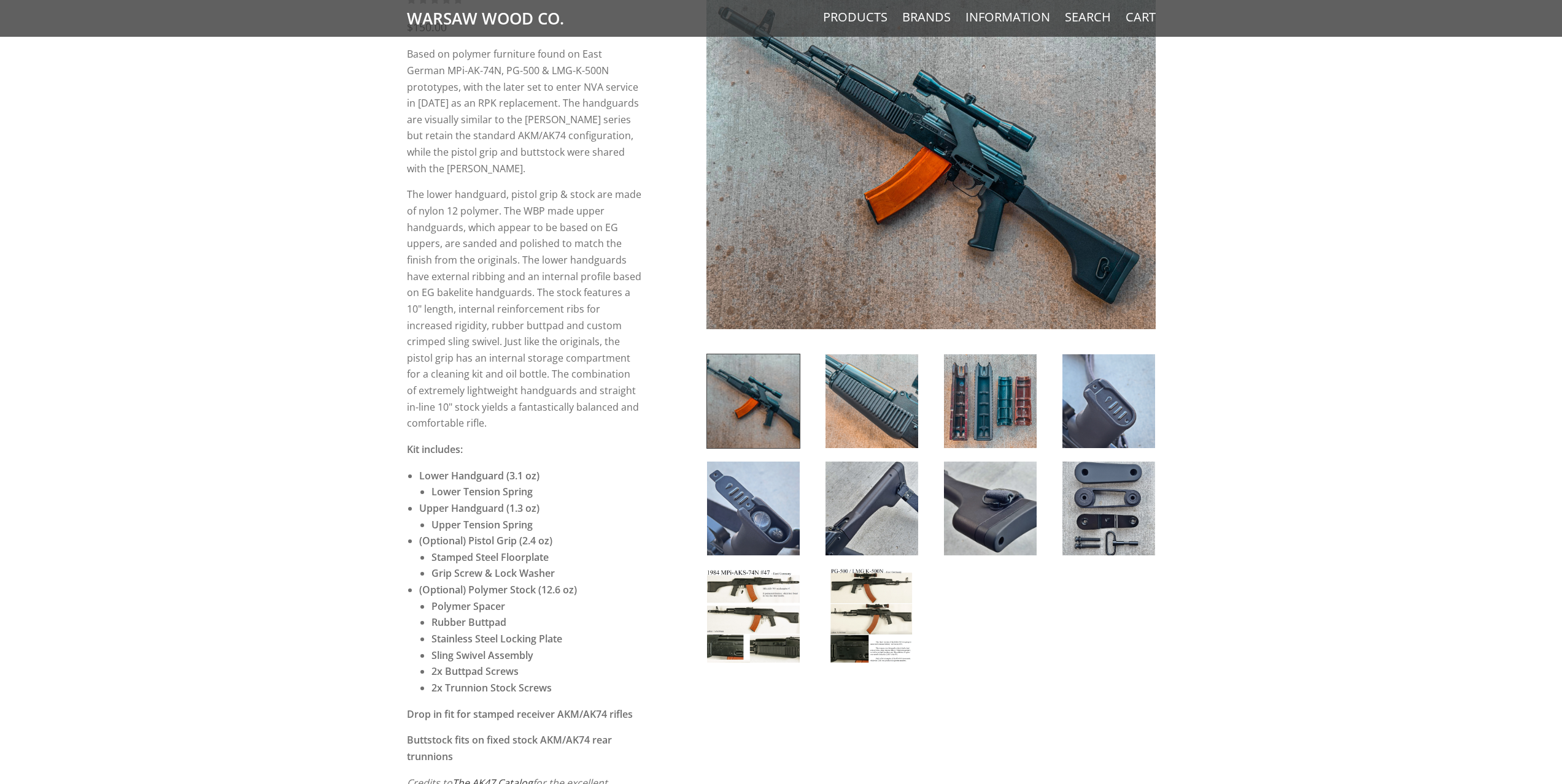
scroll to position [102, 0]
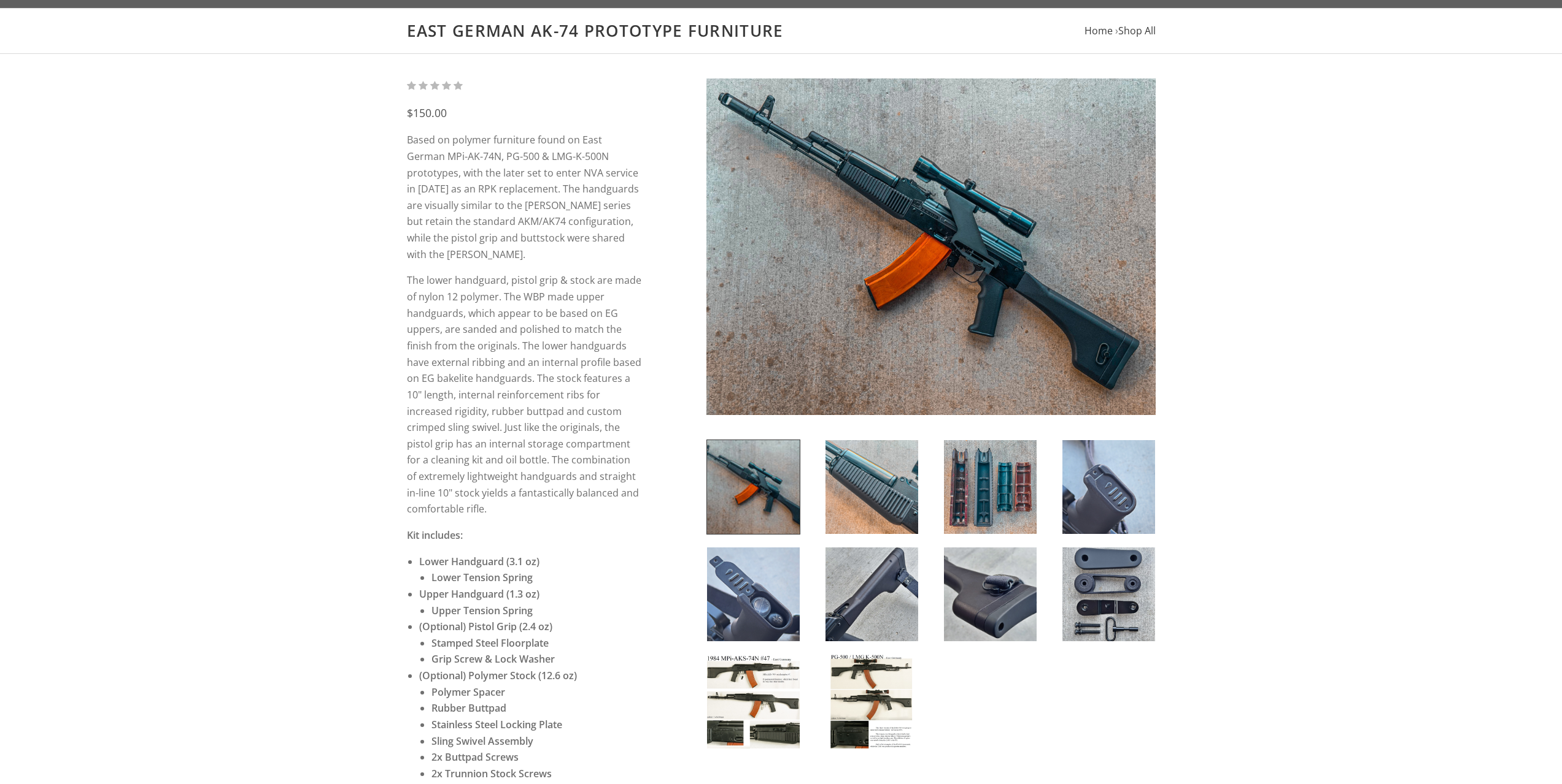
click at [758, 479] on img at bounding box center [753, 487] width 93 height 94
click at [839, 481] on img at bounding box center [871, 487] width 93 height 94
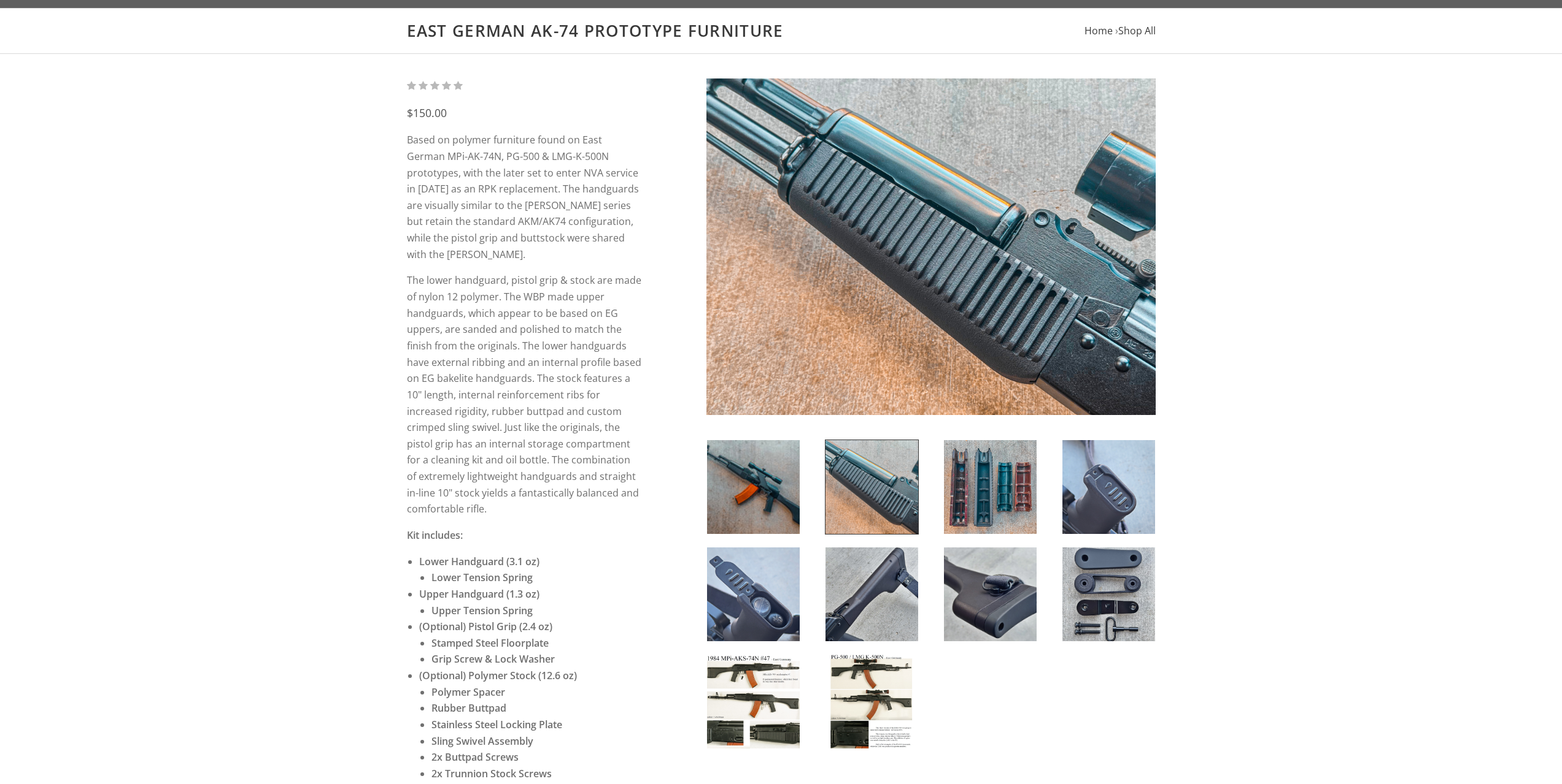
click at [889, 669] on img at bounding box center [871, 702] width 93 height 94
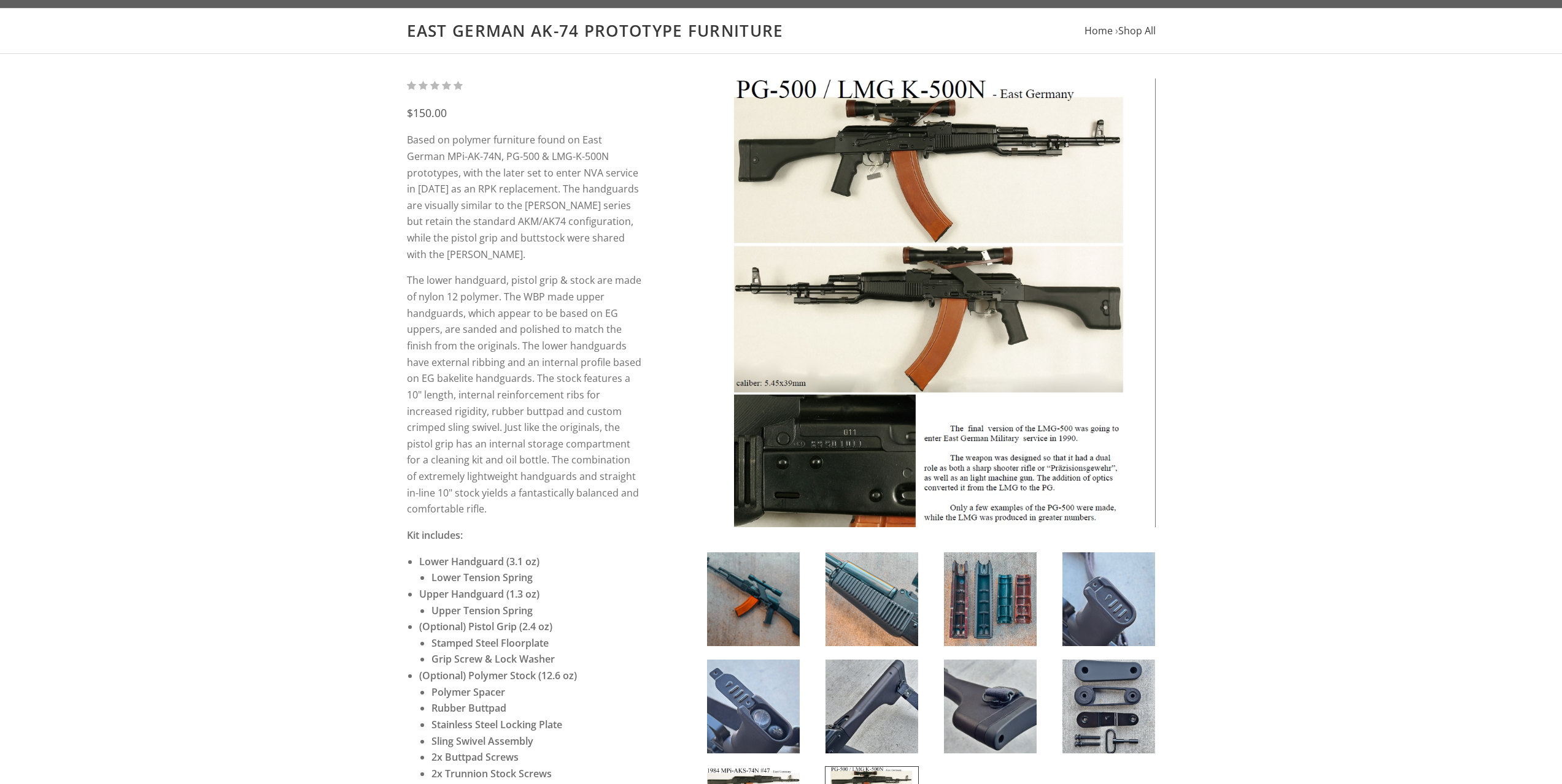
click at [845, 287] on img at bounding box center [930, 303] width 449 height 449
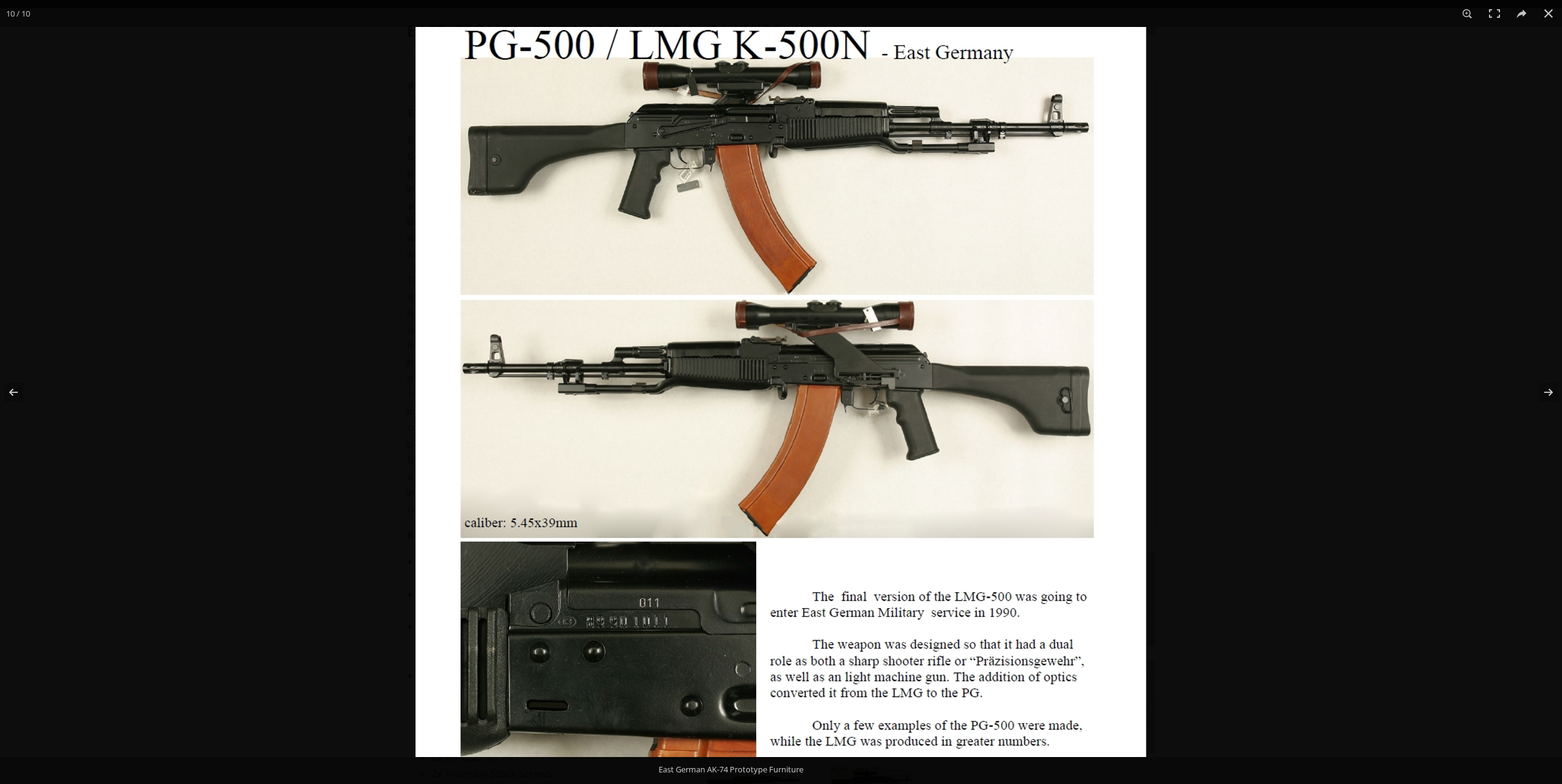
click at [582, 391] on img at bounding box center [781, 392] width 731 height 730
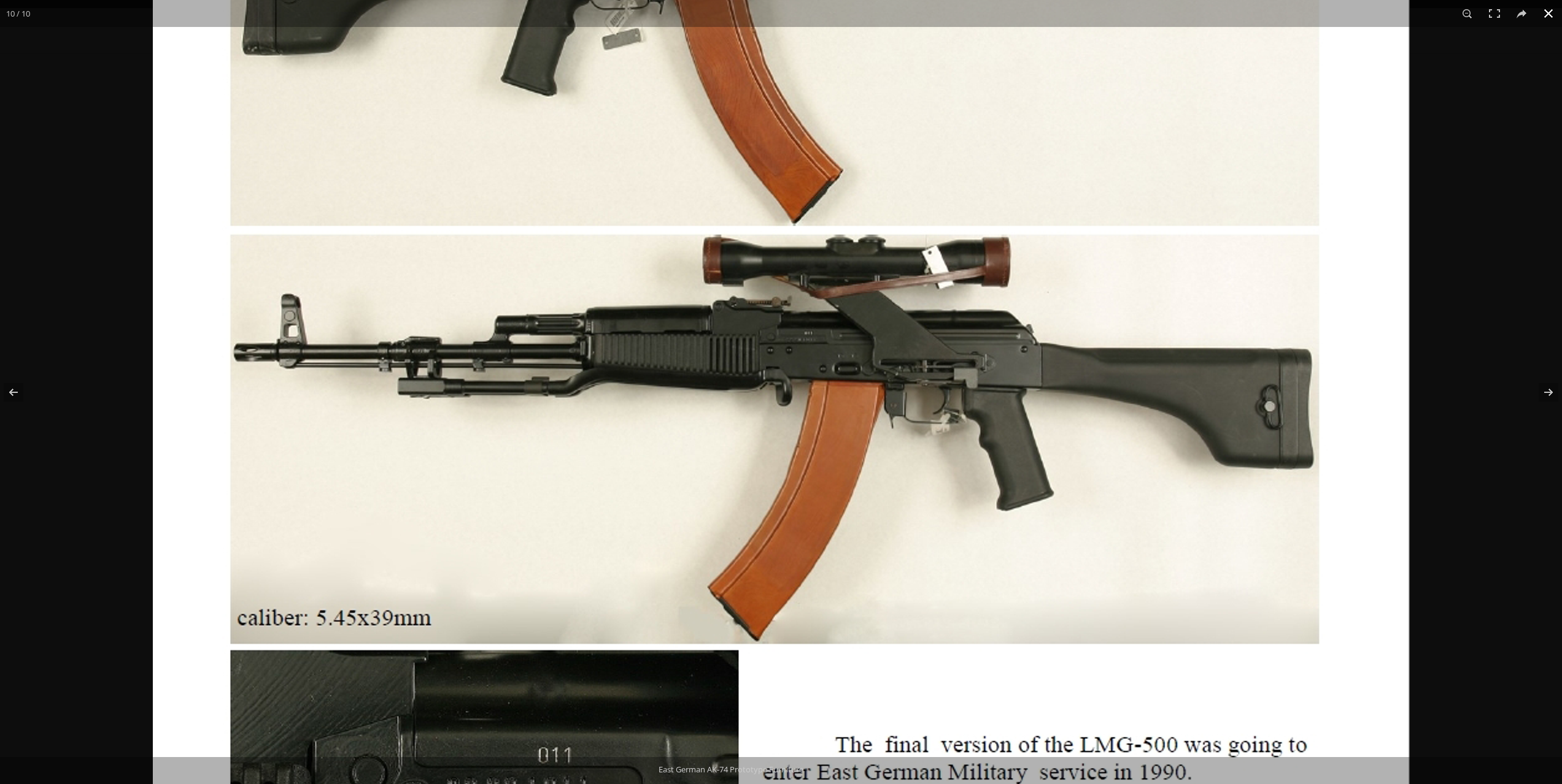
click at [1500, 271] on div at bounding box center [934, 157] width 1562 height 784
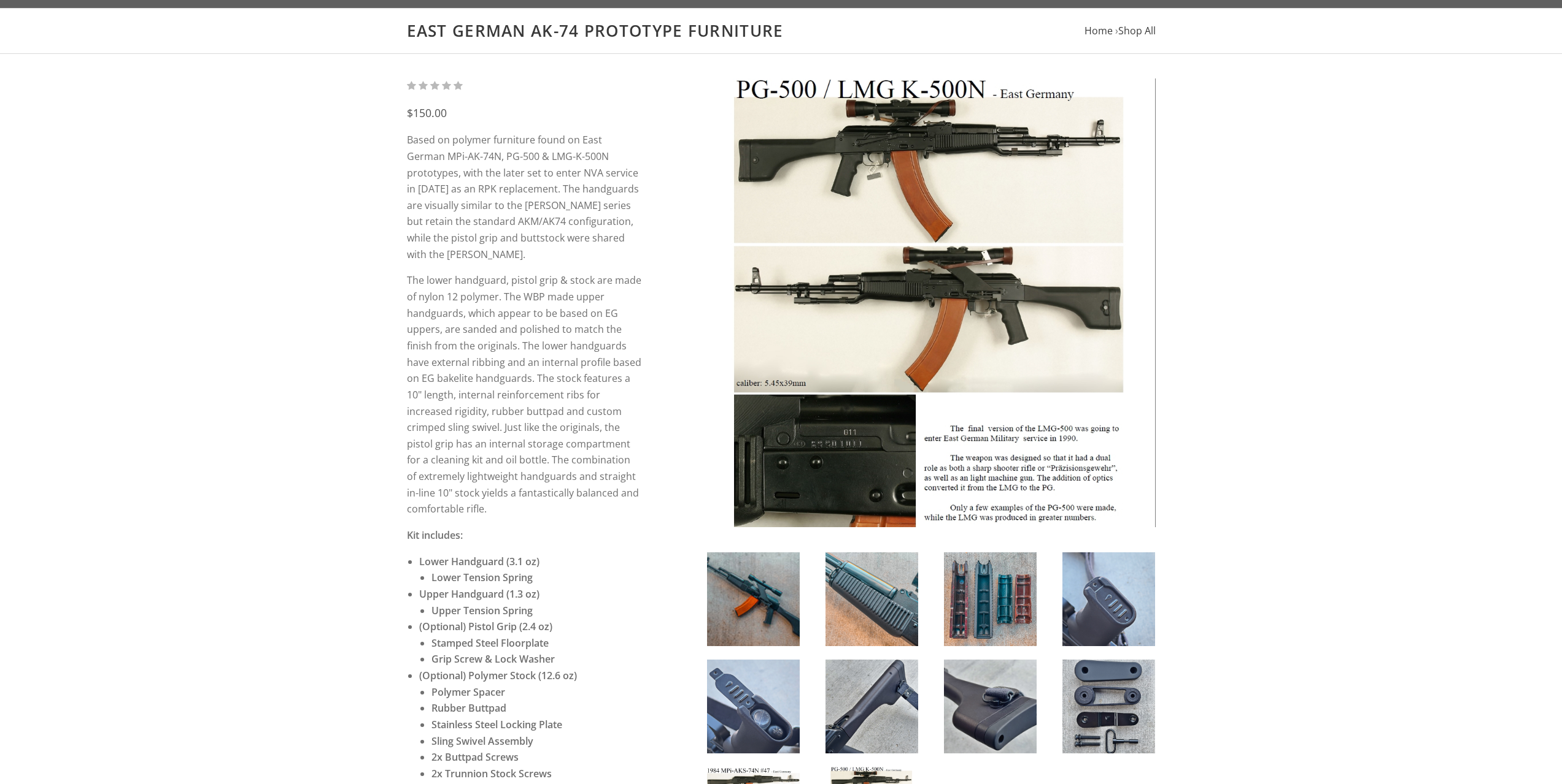
drag, startPoint x: 1407, startPoint y: 444, endPoint x: 1393, endPoint y: 441, distance: 14.3
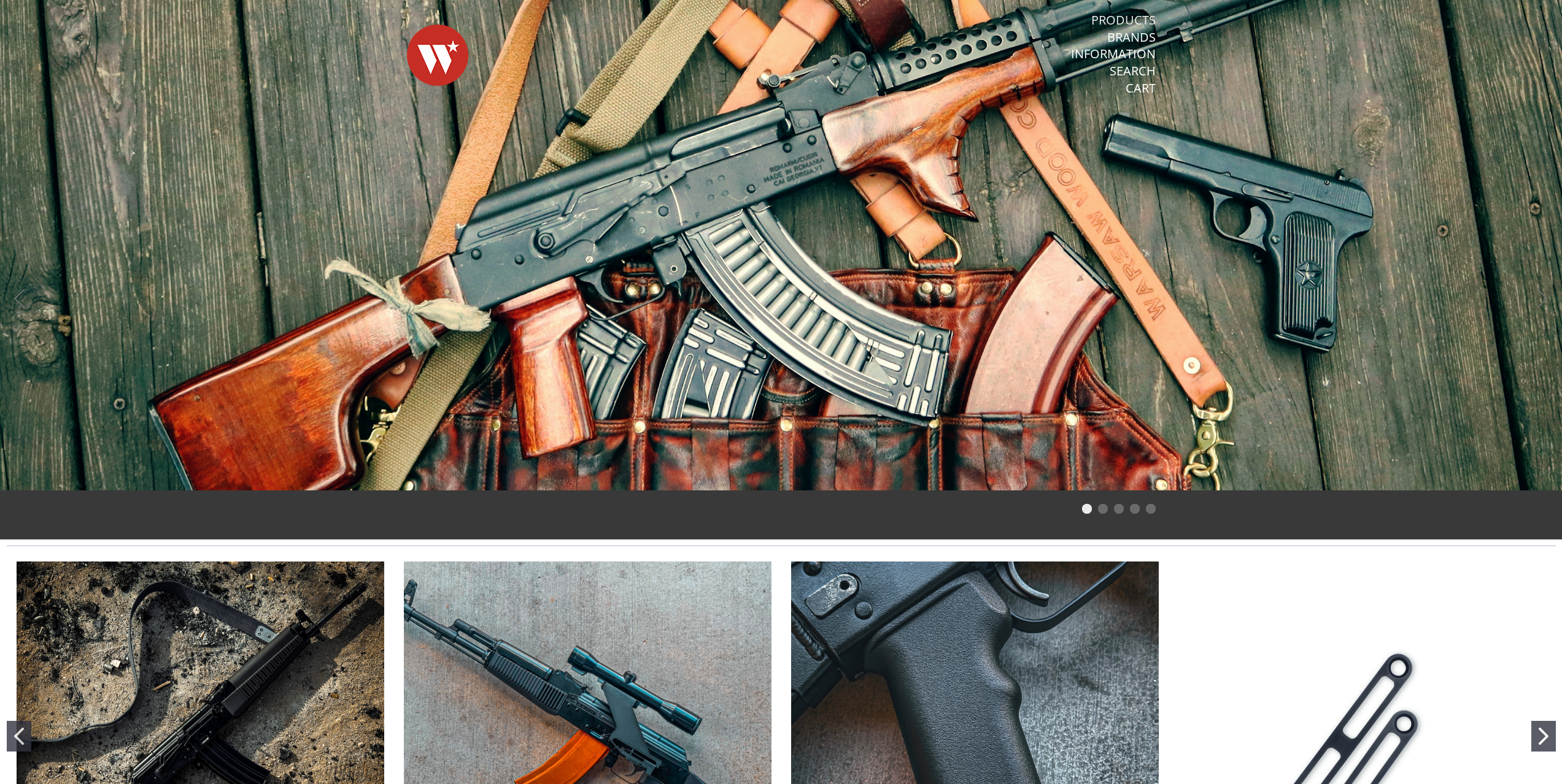
click at [1134, 19] on link "Products" at bounding box center [1122, 20] width 64 height 16
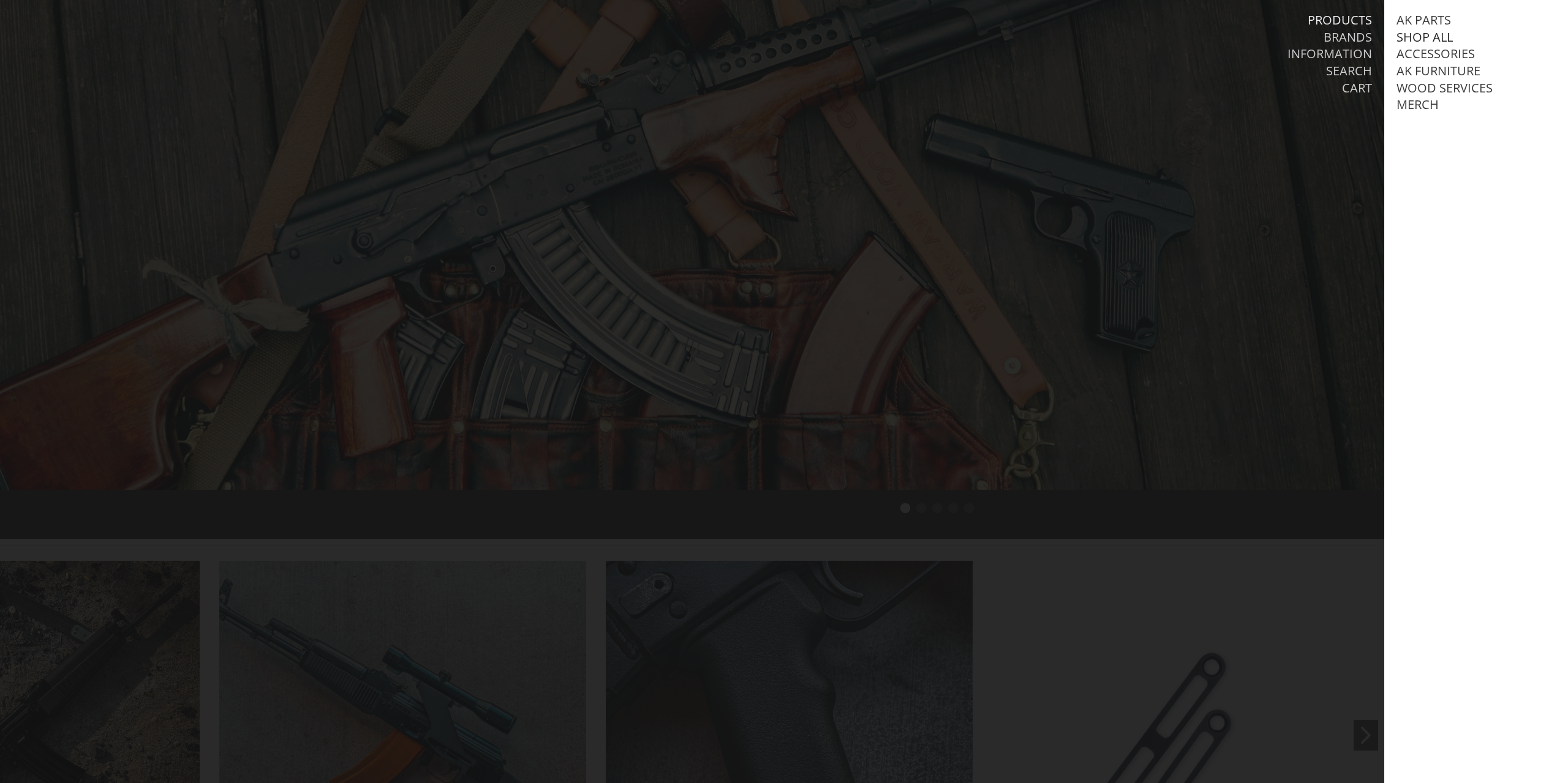
click at [1441, 34] on link "Shop All" at bounding box center [1425, 37] width 56 height 16
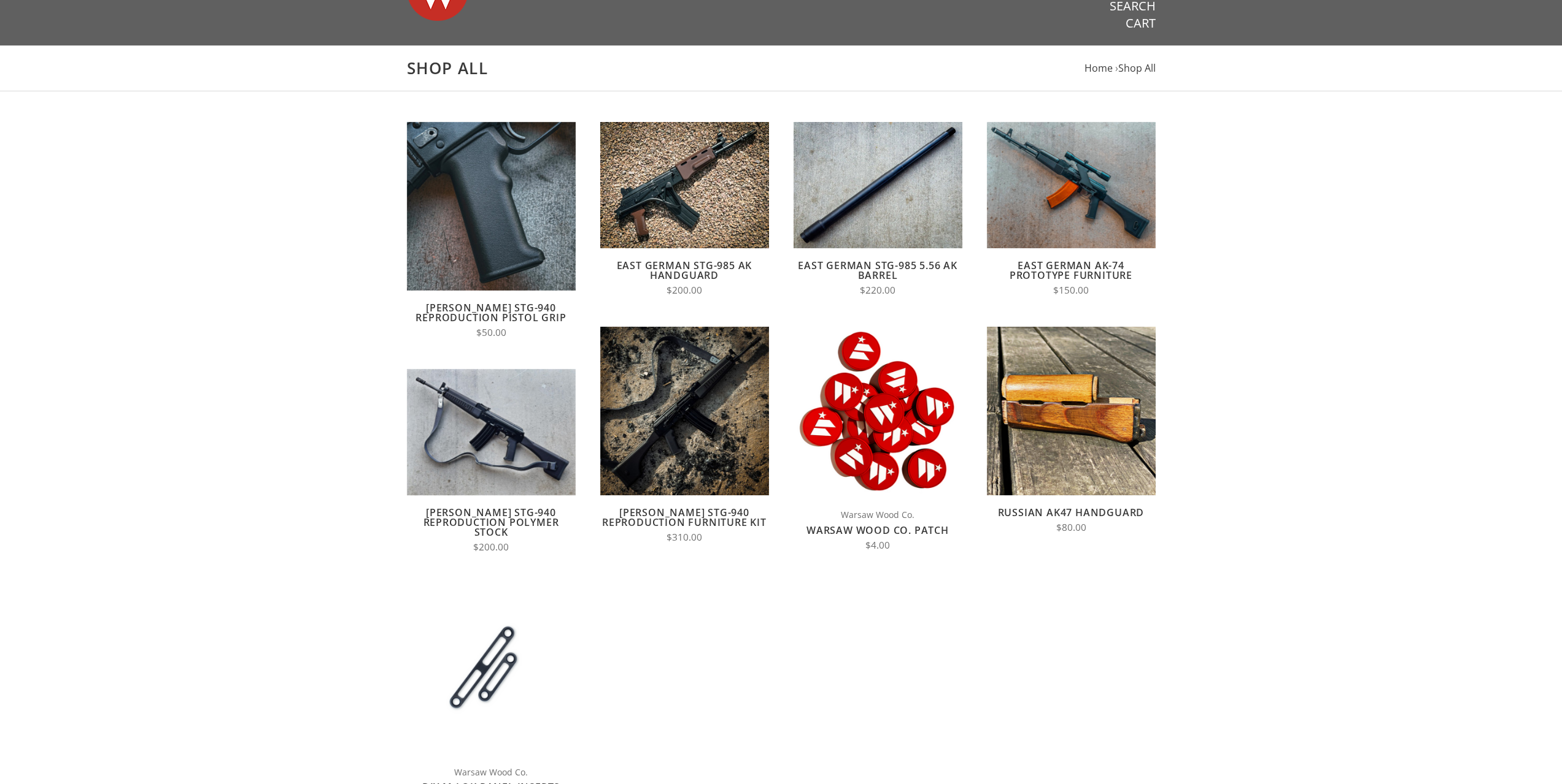
scroll to position [204, 0]
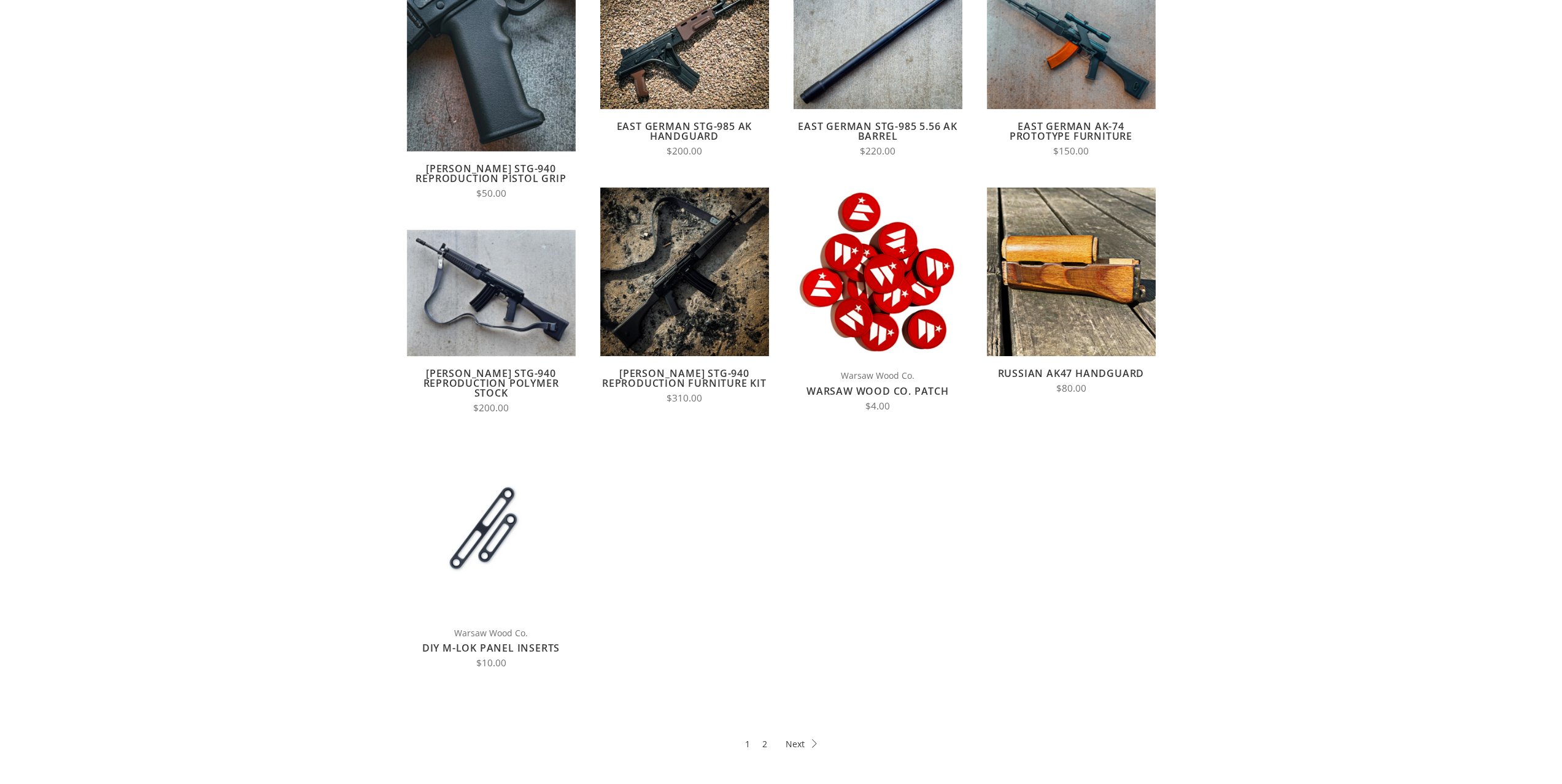
click at [532, 644] on link "DIY M-LOK Panel Inserts" at bounding box center [491, 648] width 137 height 14
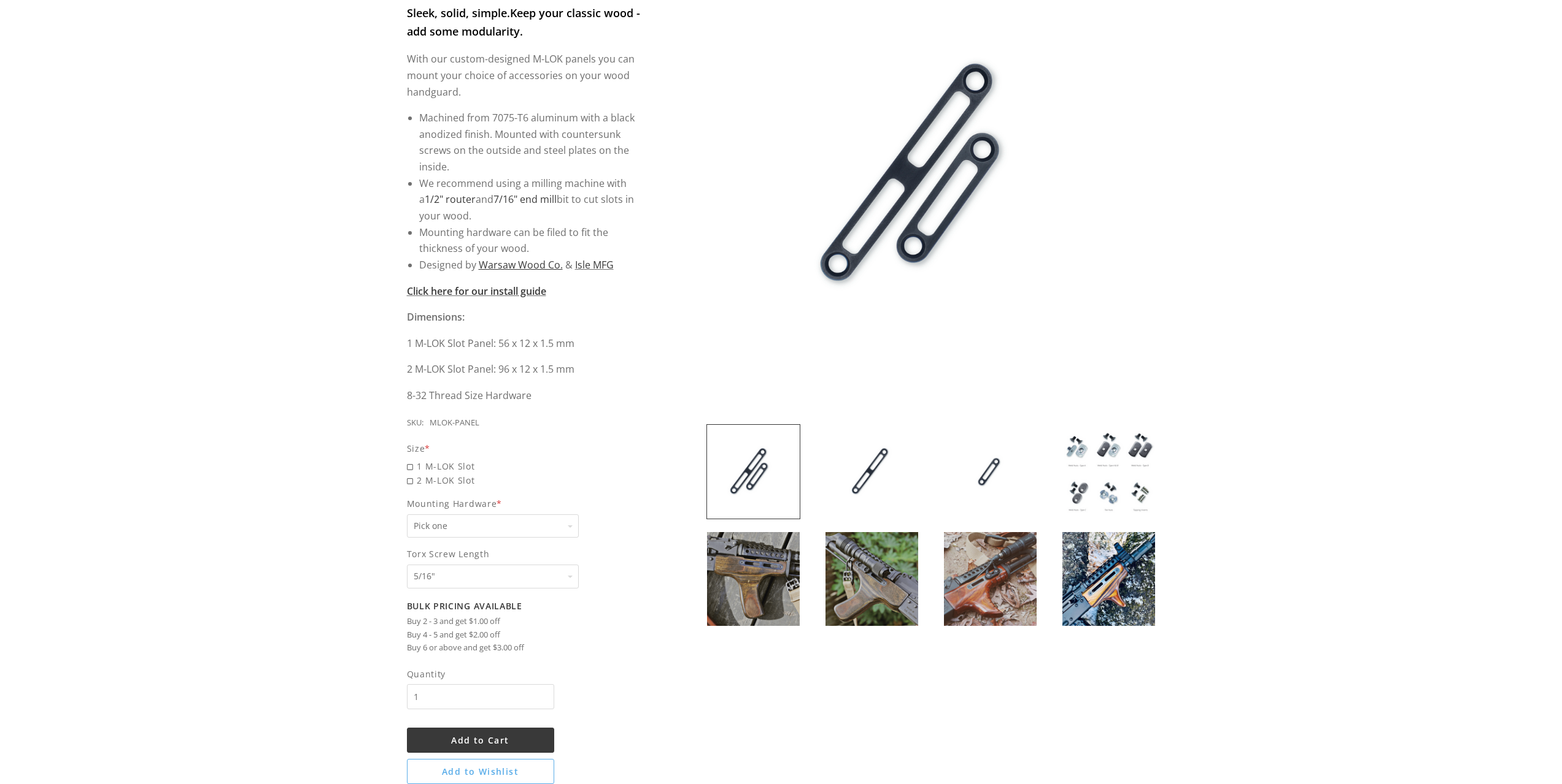
scroll to position [306, 0]
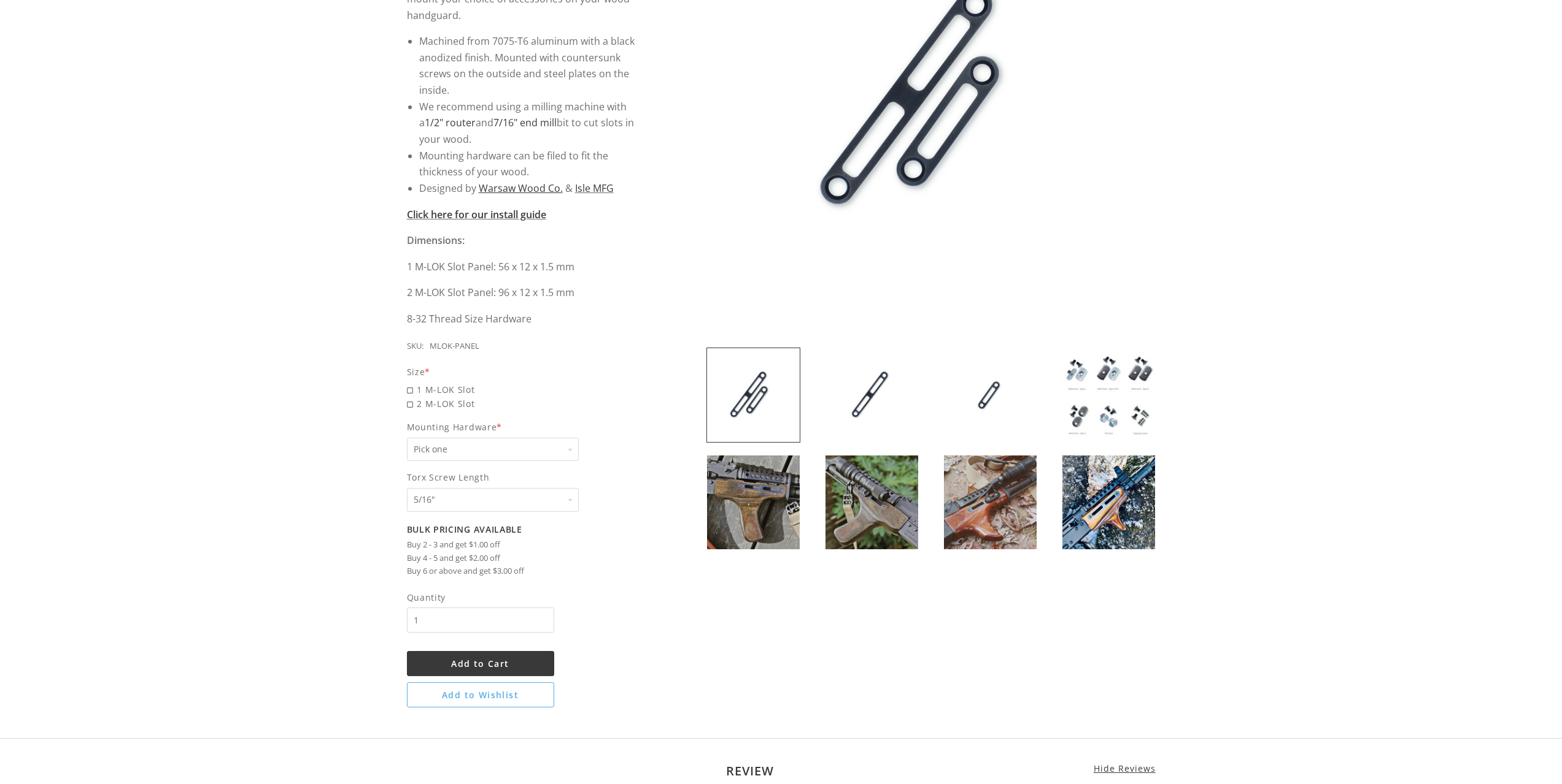
click at [756, 506] on img at bounding box center [753, 502] width 93 height 94
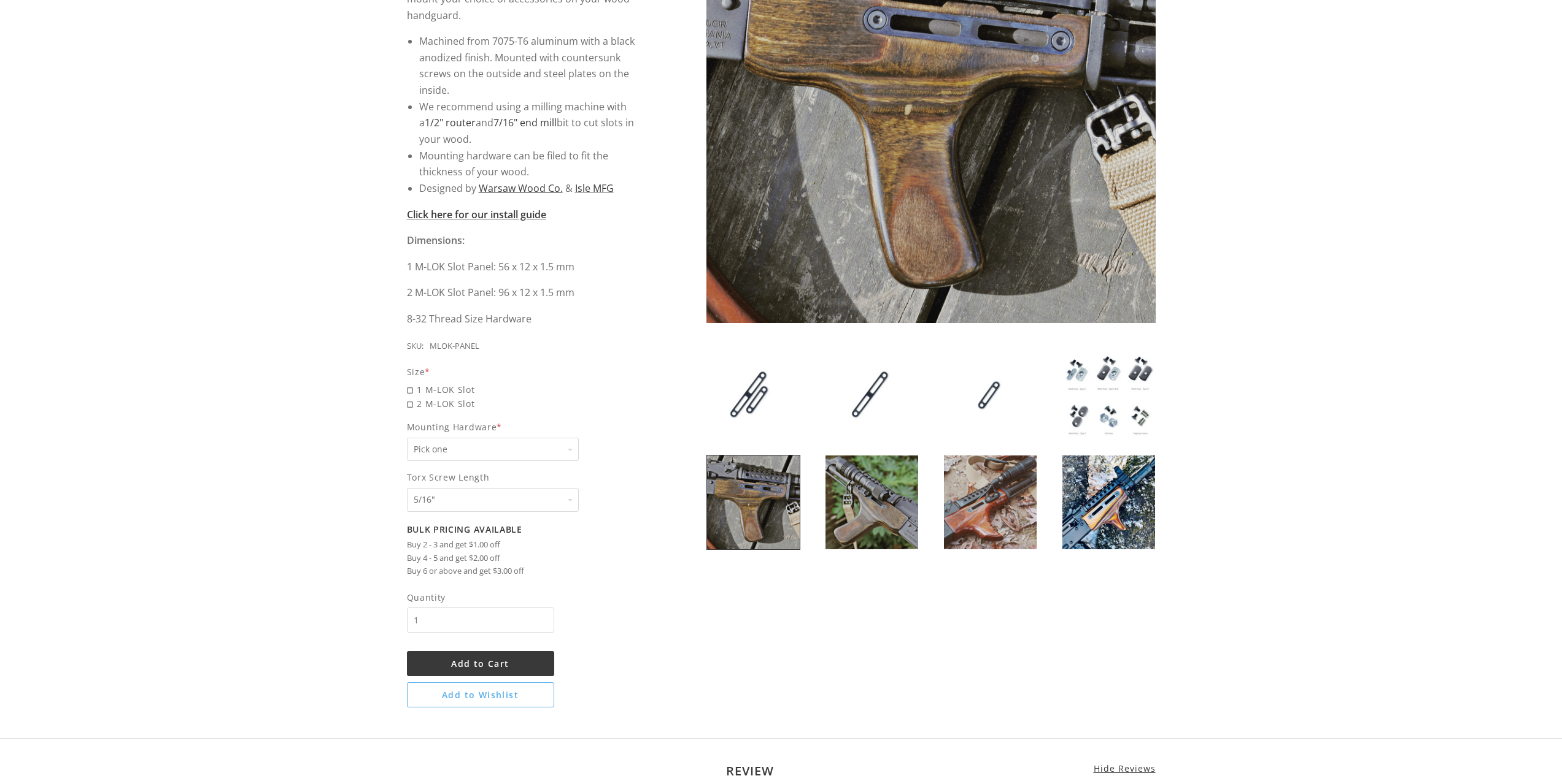
click at [1133, 502] on img at bounding box center [1108, 502] width 93 height 94
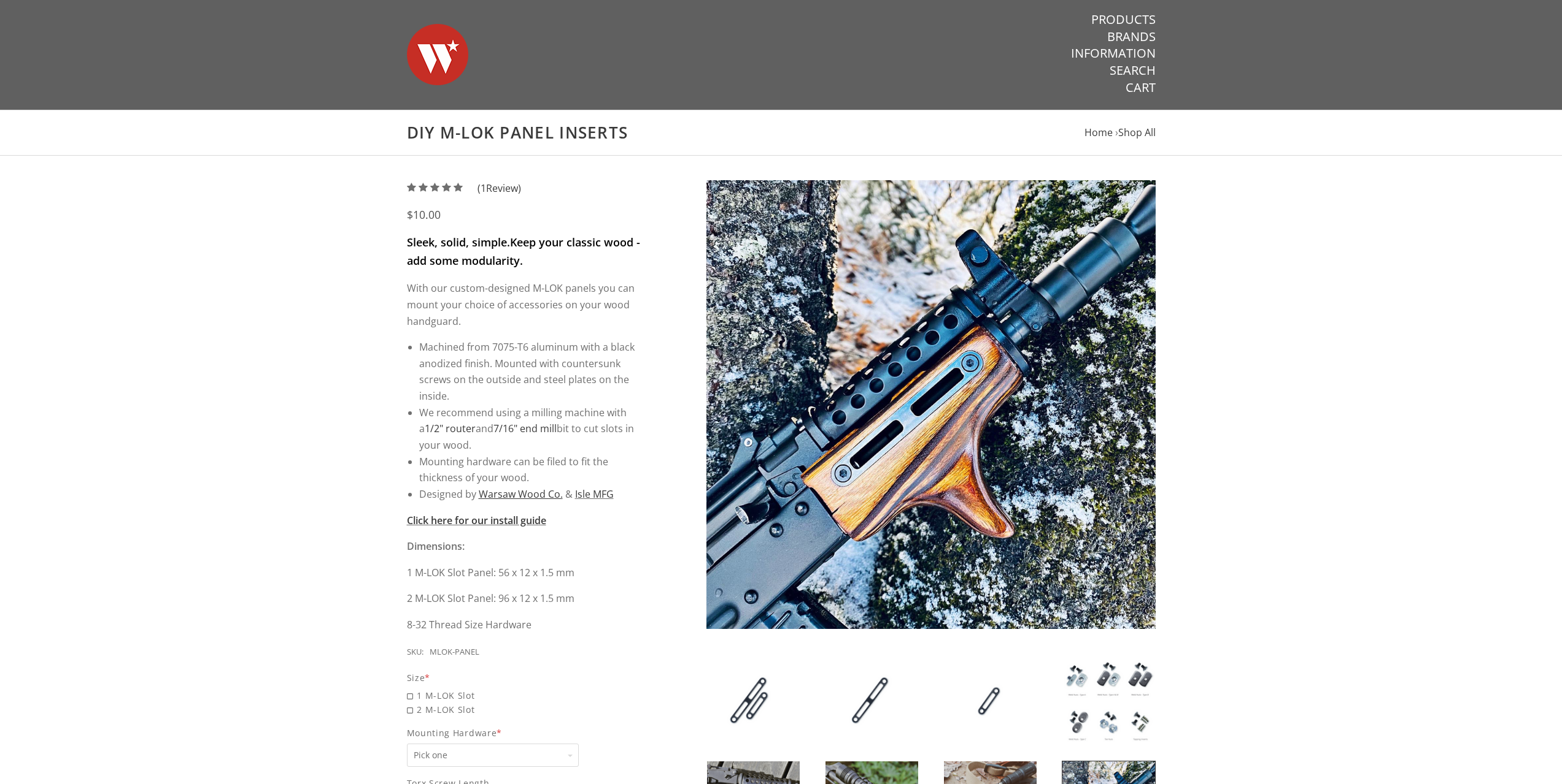
scroll to position [0, 0]
click at [1132, 49] on link "Information" at bounding box center [1112, 54] width 85 height 16
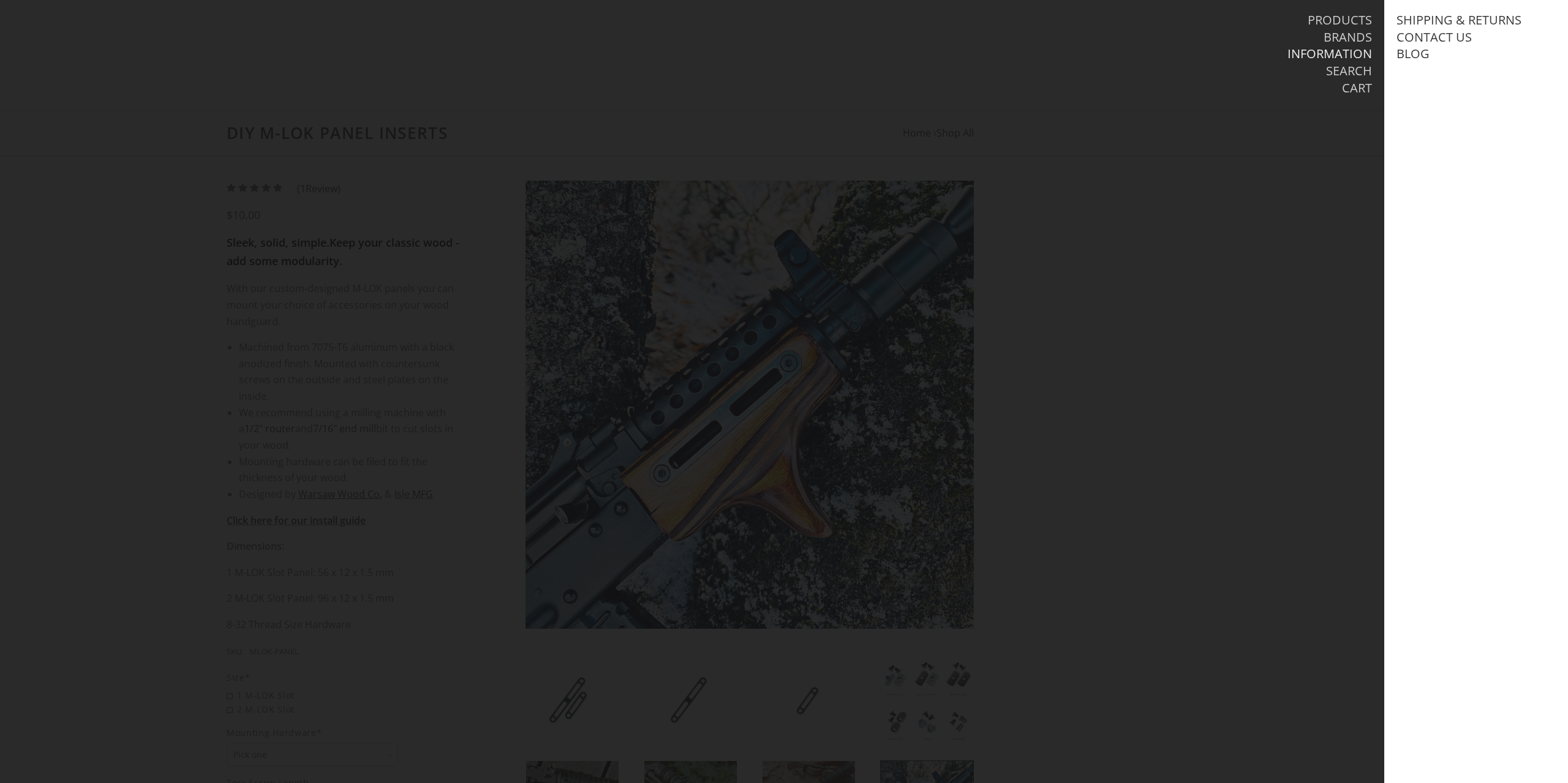
click at [1235, 169] on div at bounding box center [784, 391] width 1568 height 783
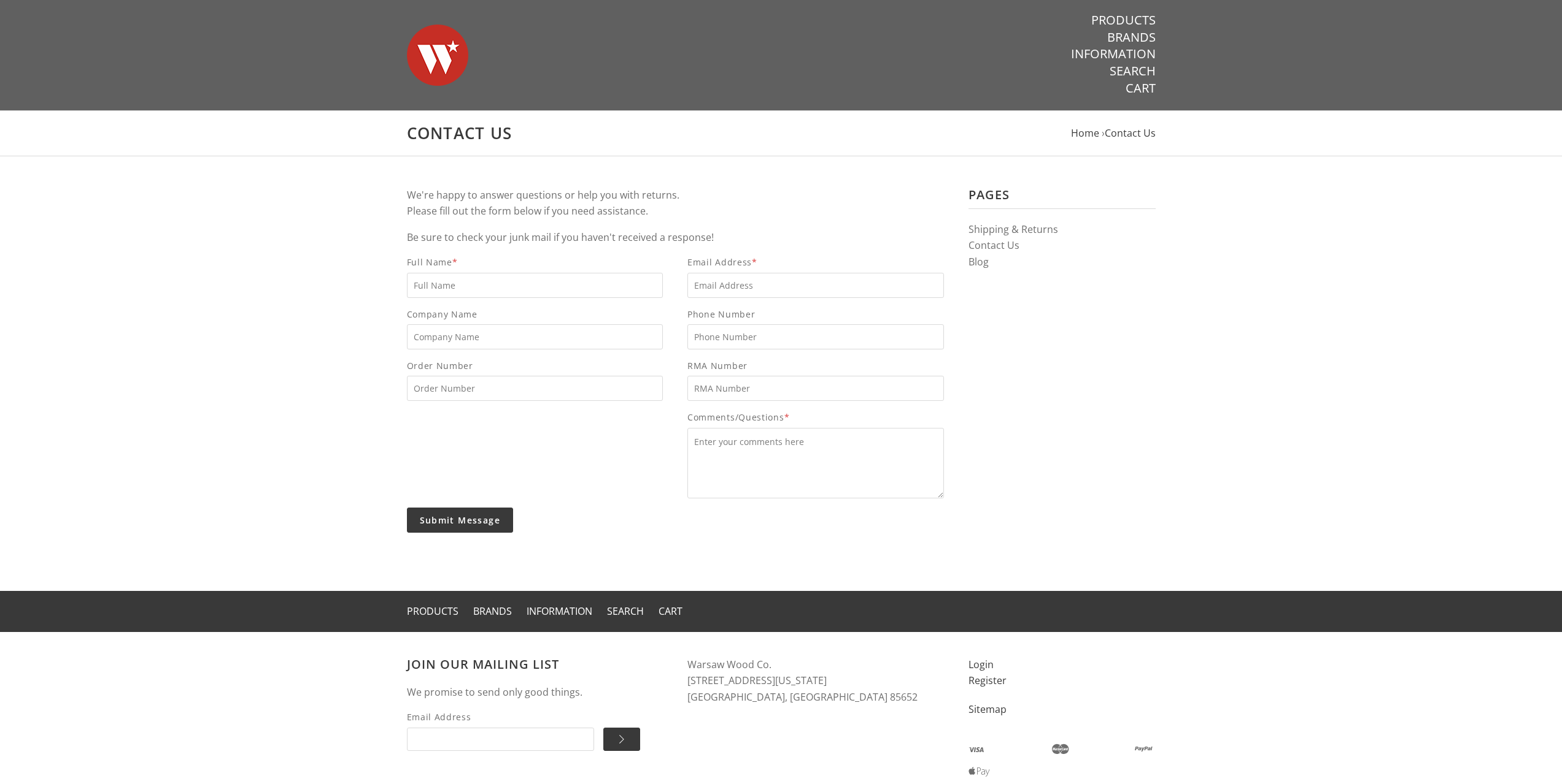
click at [1248, 192] on article "Pages Shipping & Returns Contact Us Blog We're happy to answer questions or hel…" at bounding box center [781, 374] width 1562 height 435
click at [1125, 17] on link "Products" at bounding box center [1122, 20] width 64 height 16
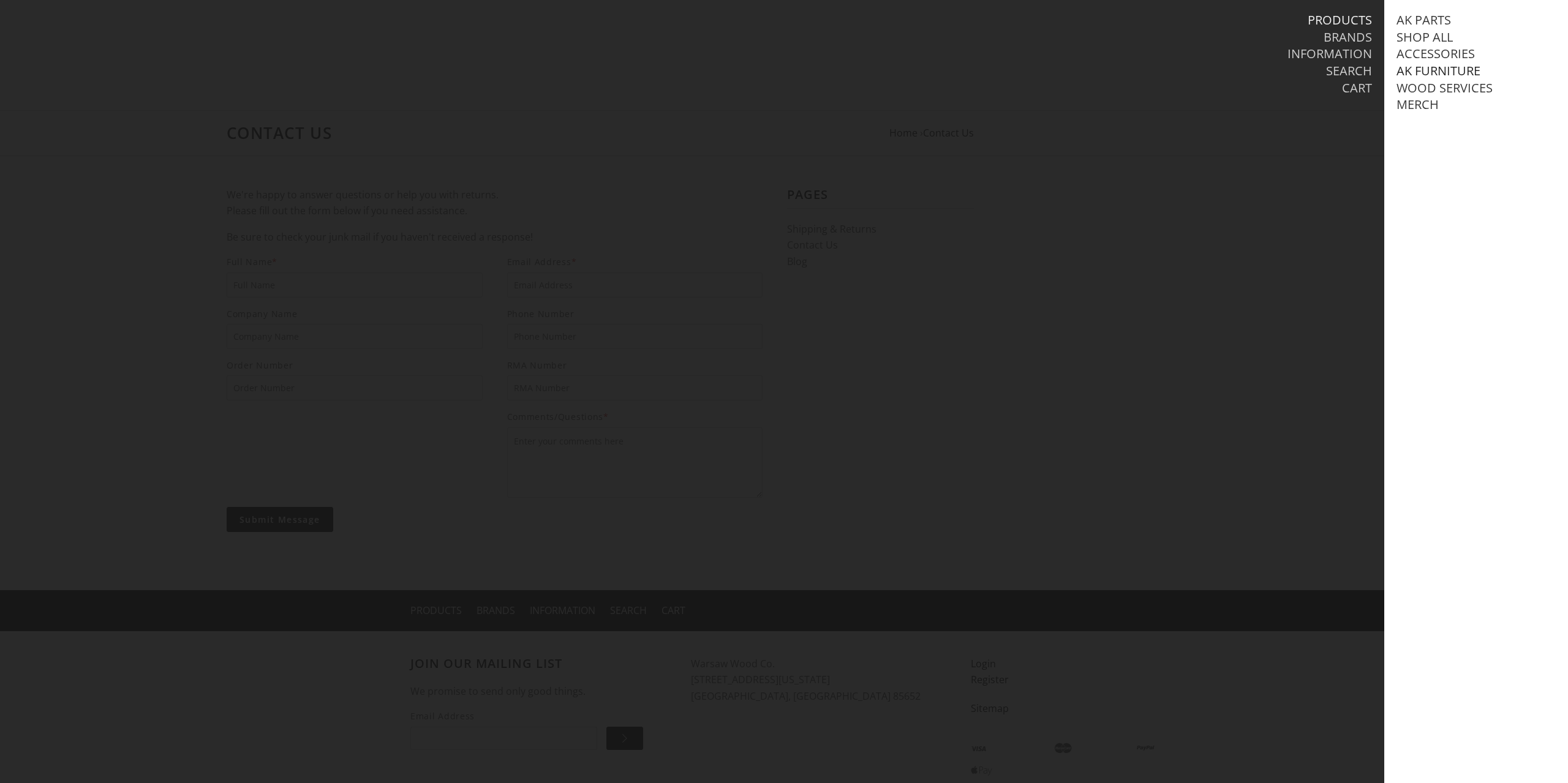
click at [1431, 66] on link "AK Furniture" at bounding box center [1438, 71] width 84 height 16
click at [1432, 130] on link "Handguards" at bounding box center [1451, 122] width 85 height 16
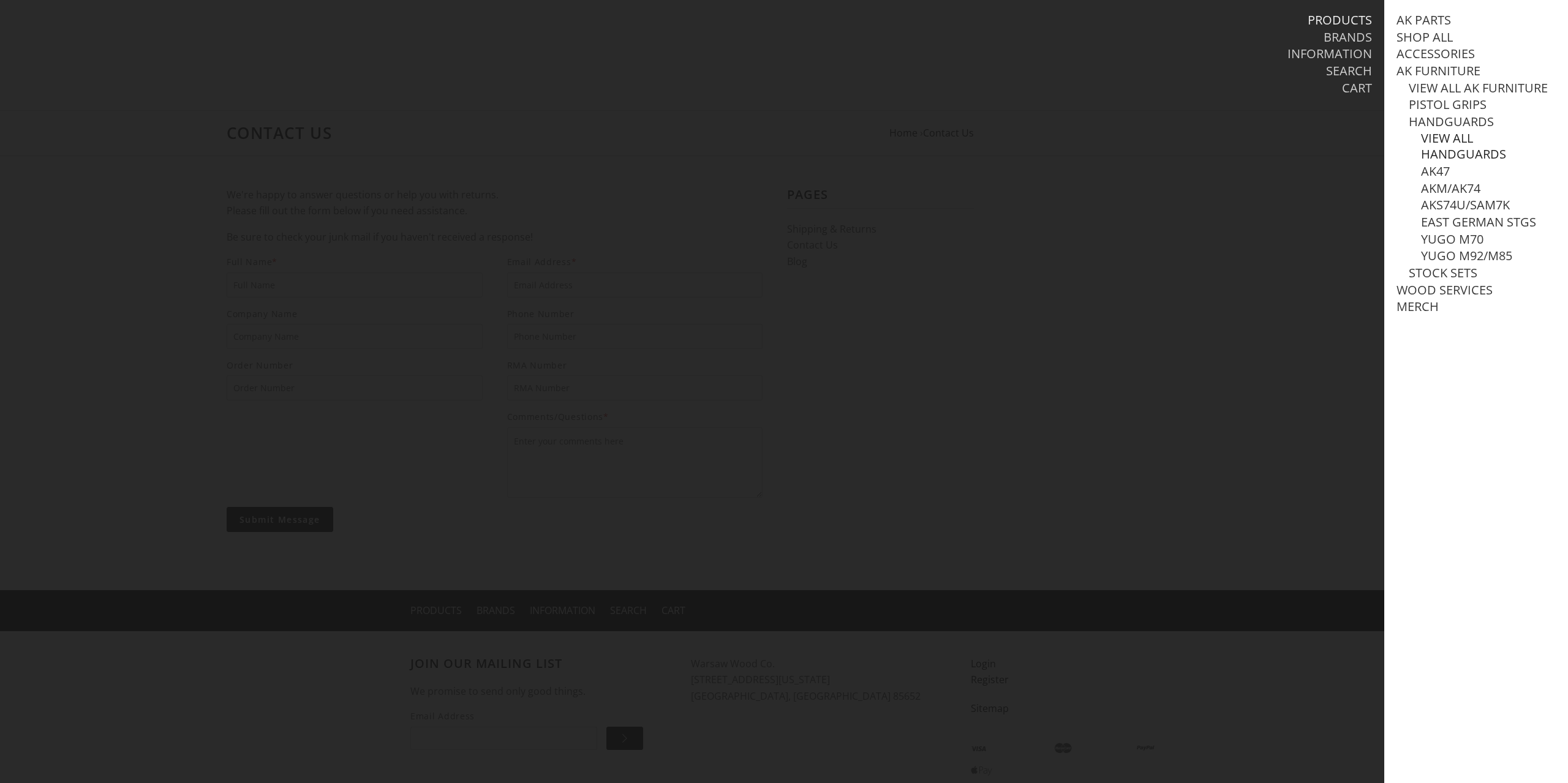
click at [1439, 149] on link "View all Handguards" at bounding box center [1489, 146] width 135 height 32
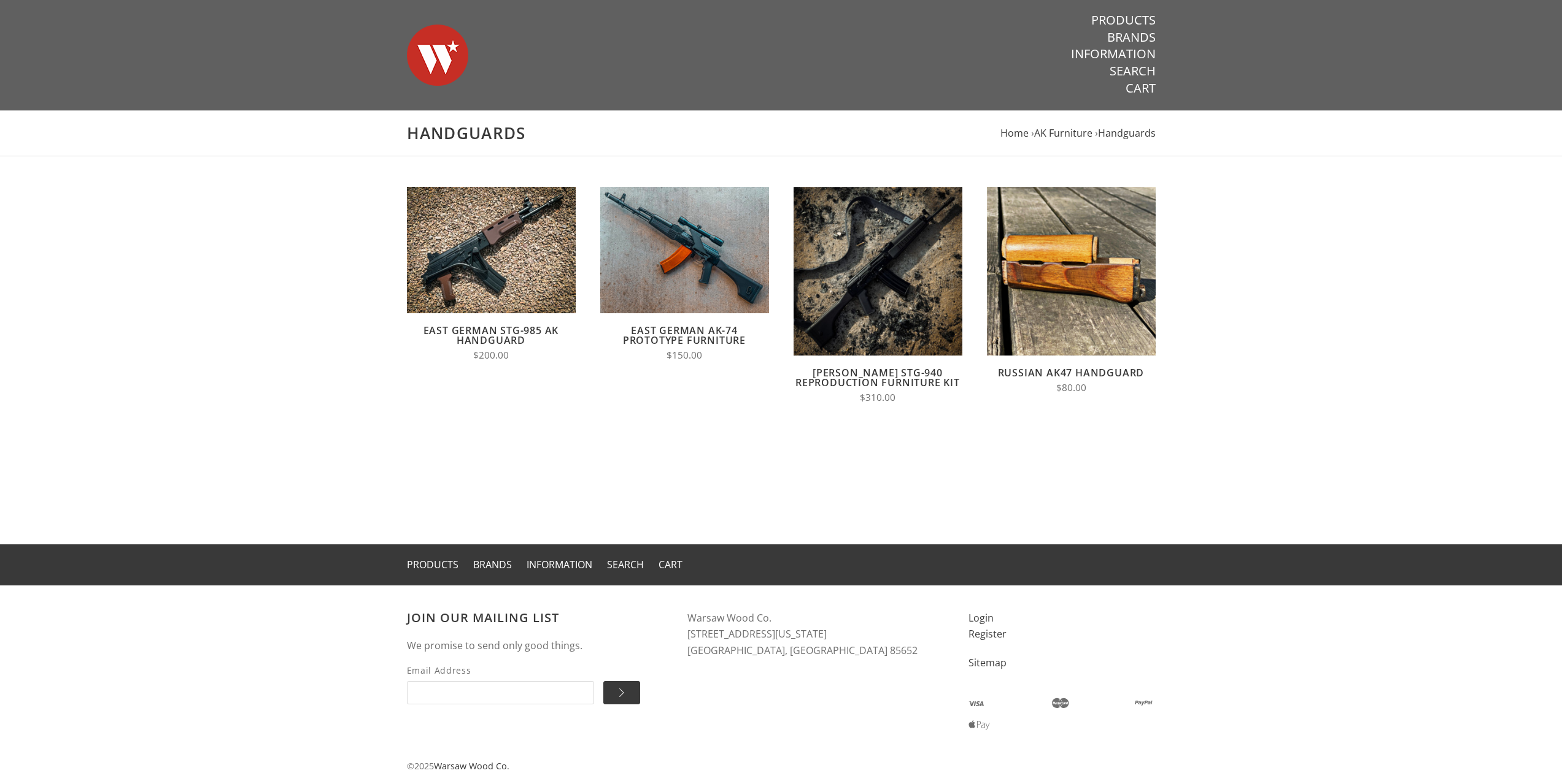
click at [908, 377] on link "[PERSON_NAME] STG-940 Reproduction Furniture Kit" at bounding box center [877, 377] width 165 height 23
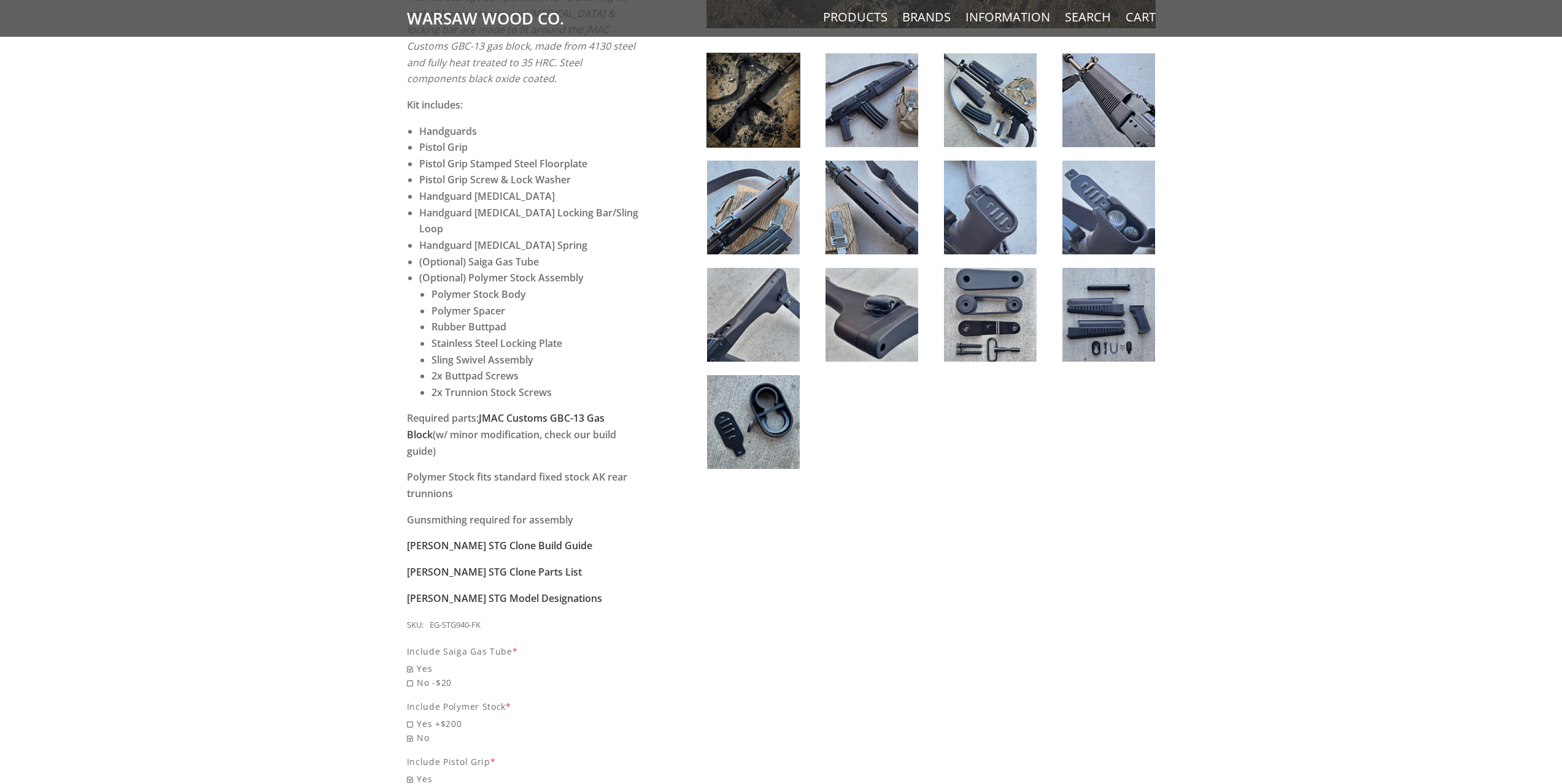
scroll to position [613, 0]
